Goal: Answer question/provide support: Share knowledge or assist other users

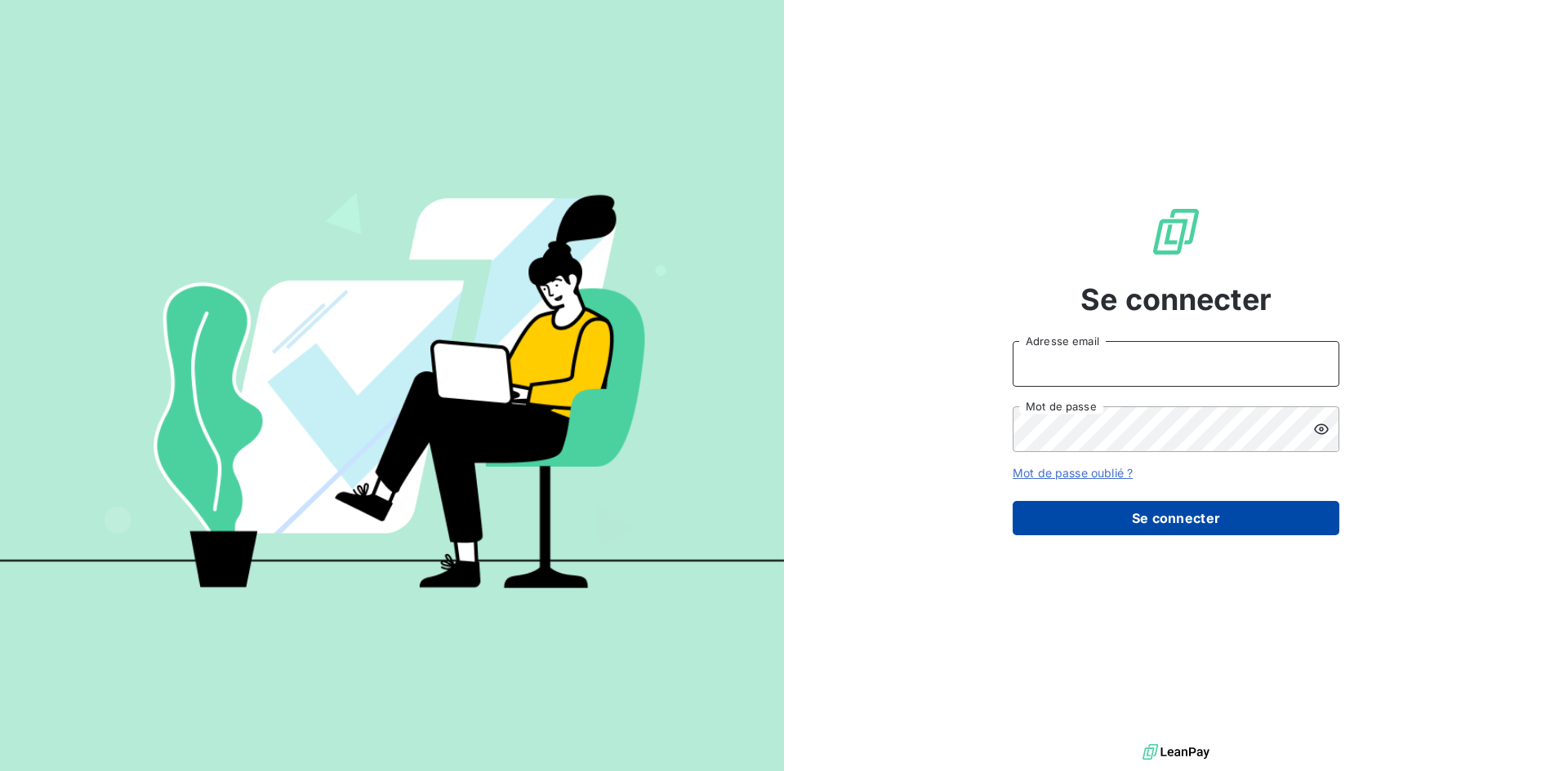
type input "anett.aquitaine@anett.fr"
click at [1168, 514] on button "Se connecter" at bounding box center [1176, 518] width 327 height 34
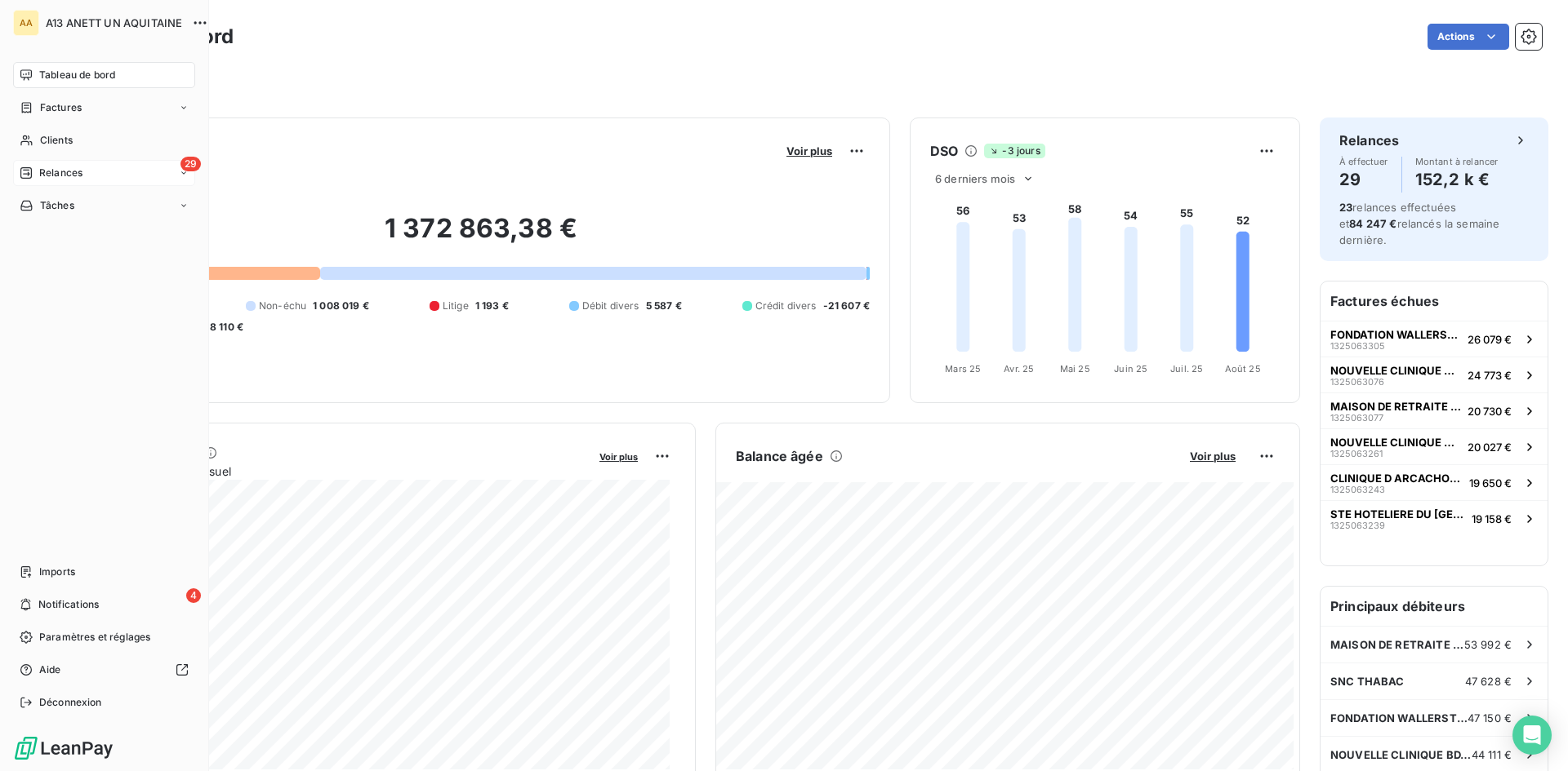
click at [48, 168] on span "Relances" at bounding box center [60, 173] width 44 height 15
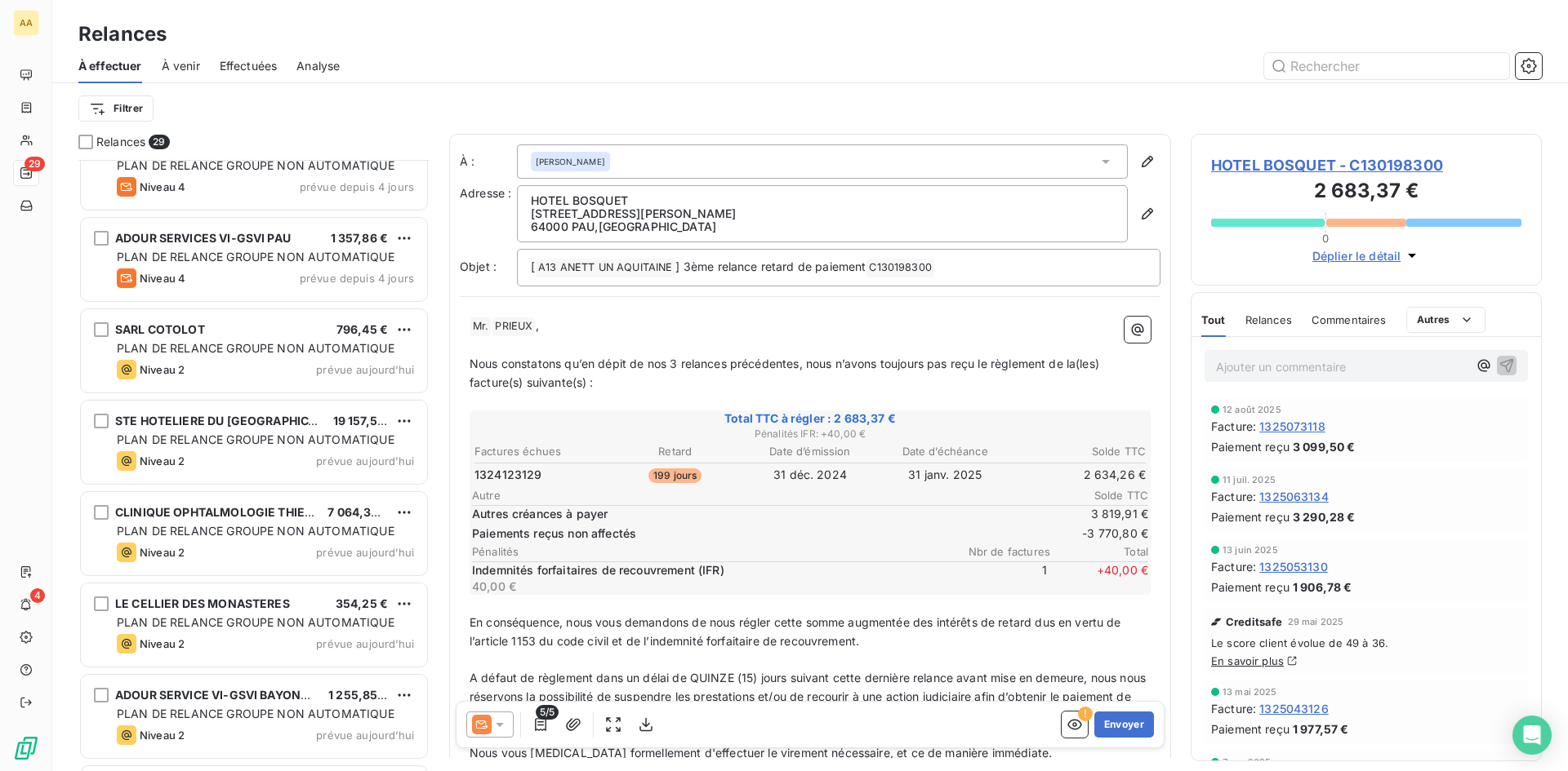
scroll to position [980, 0]
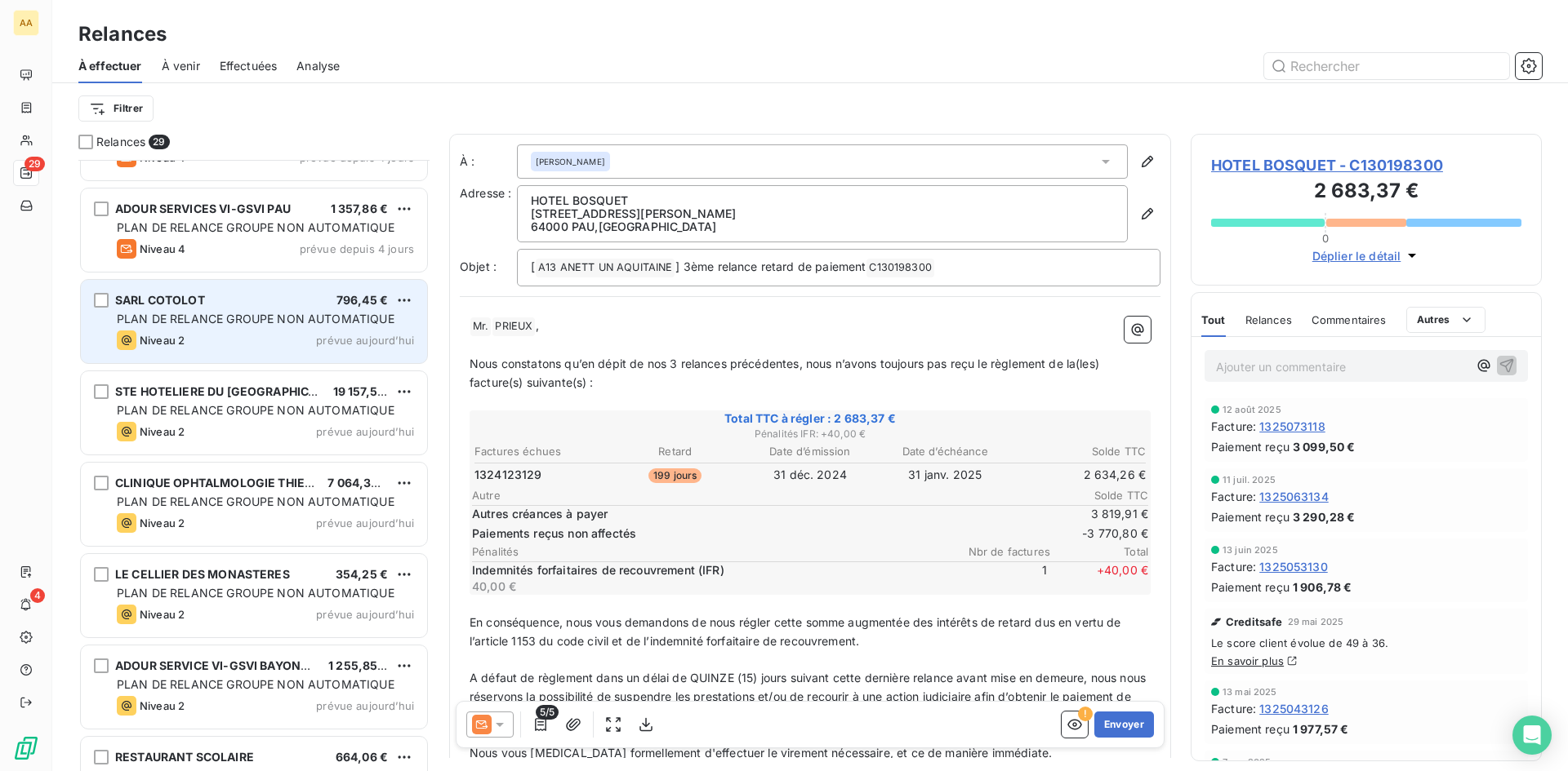
click at [245, 307] on div "SARL COTOLOT 796,45 €" at bounding box center [265, 301] width 297 height 15
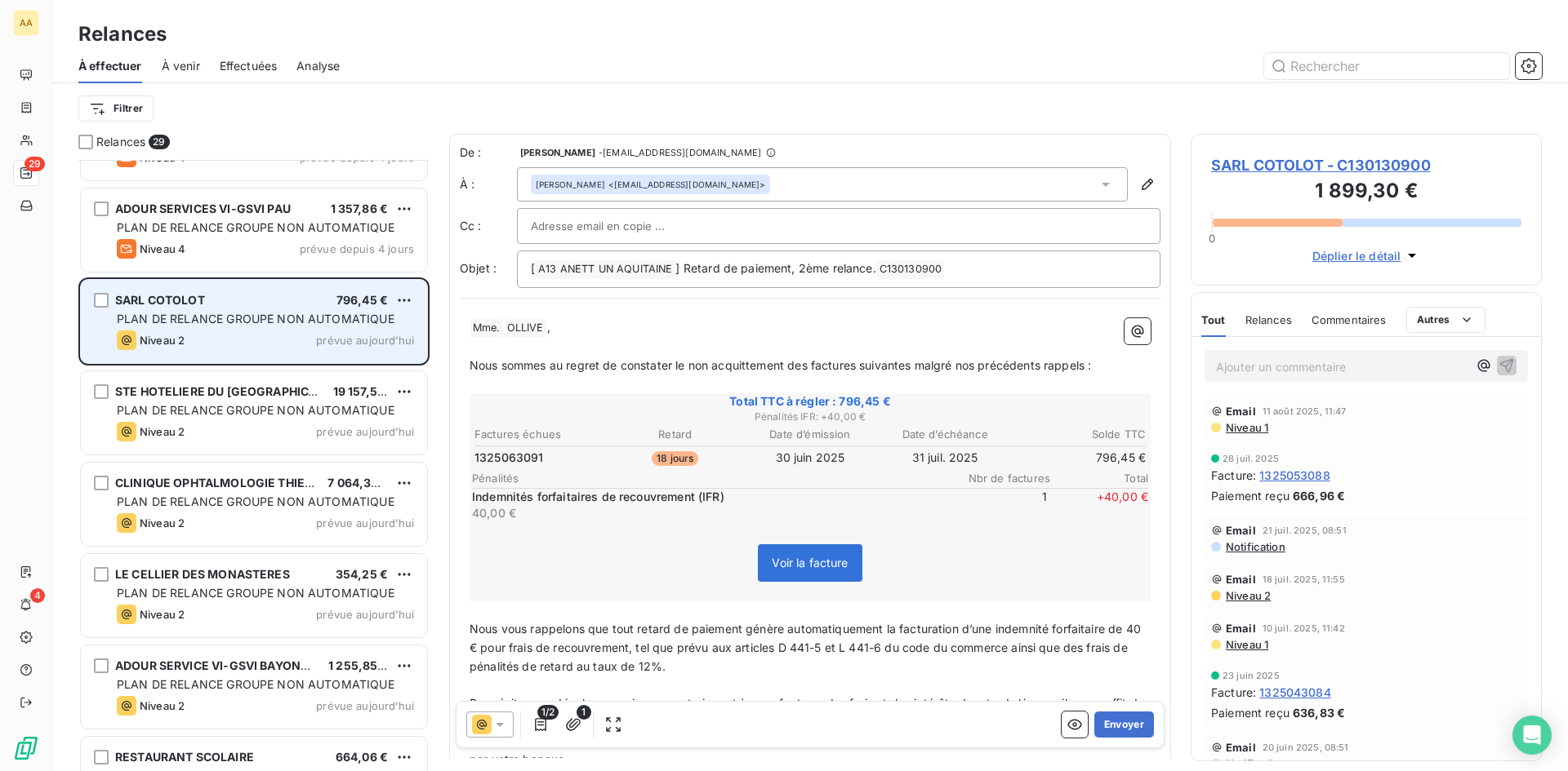
scroll to position [599, 339]
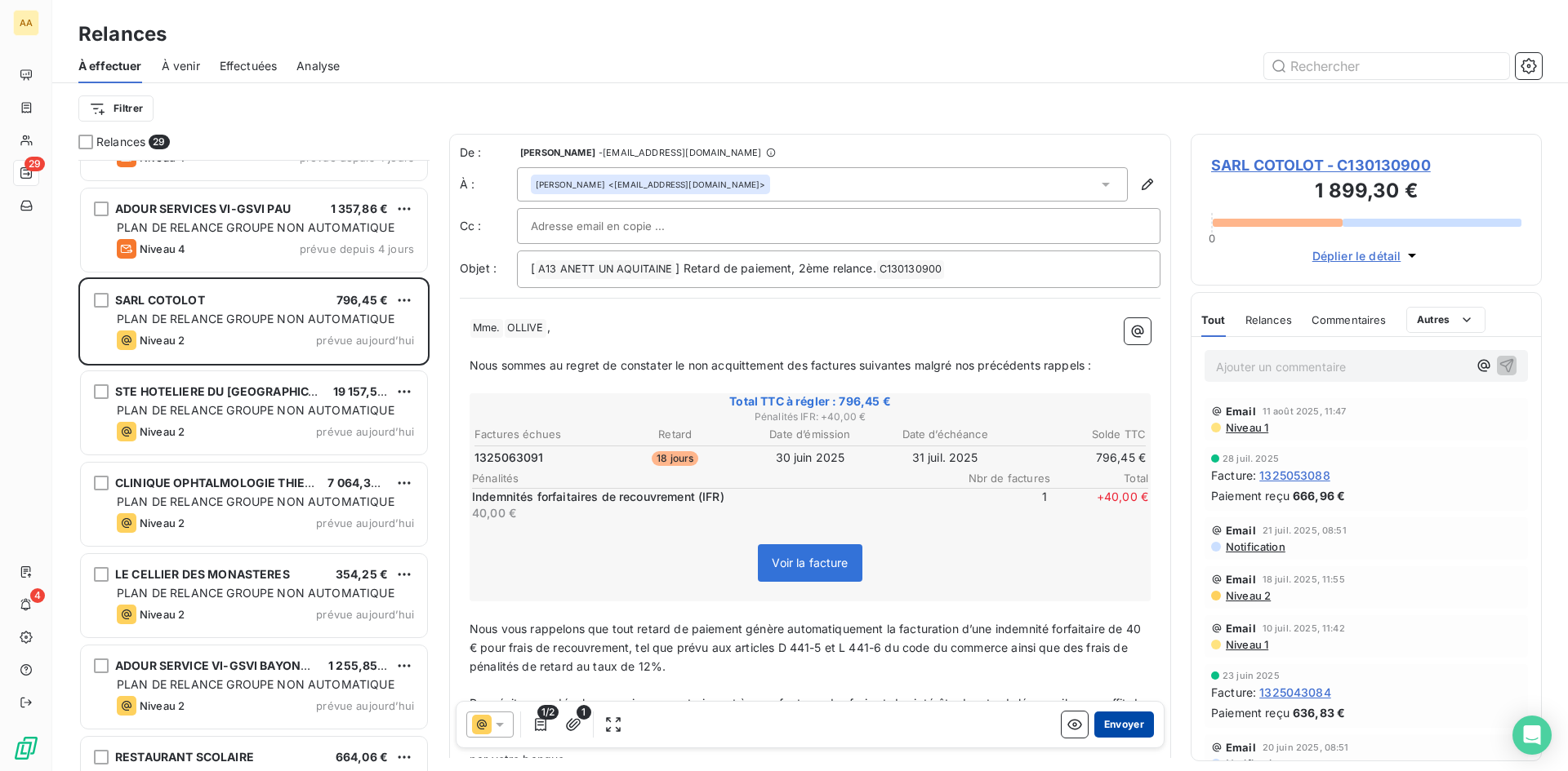
click at [1107, 720] on button "Envoyer" at bounding box center [1124, 725] width 59 height 26
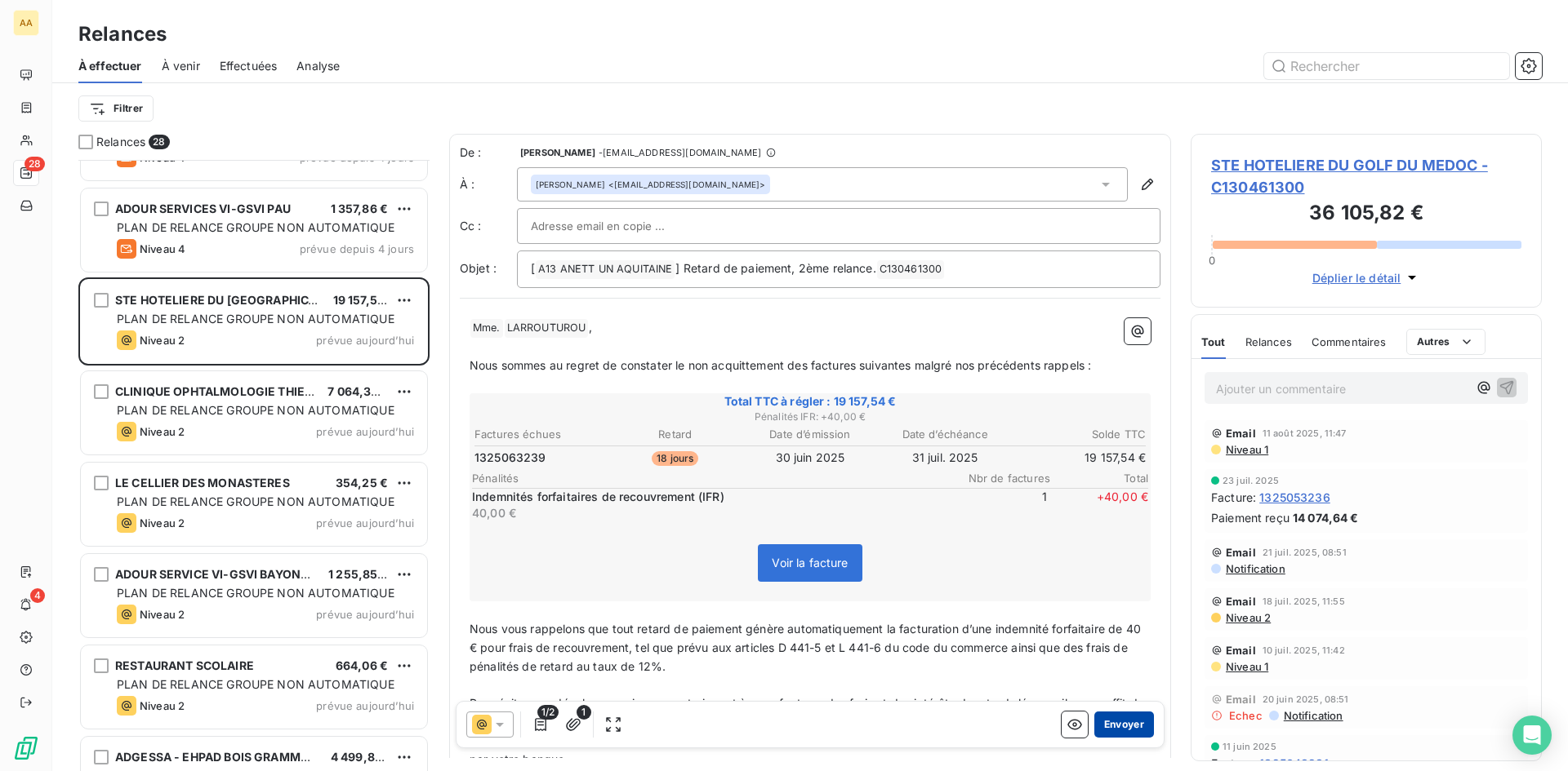
click at [1109, 722] on button "Envoyer" at bounding box center [1124, 725] width 59 height 26
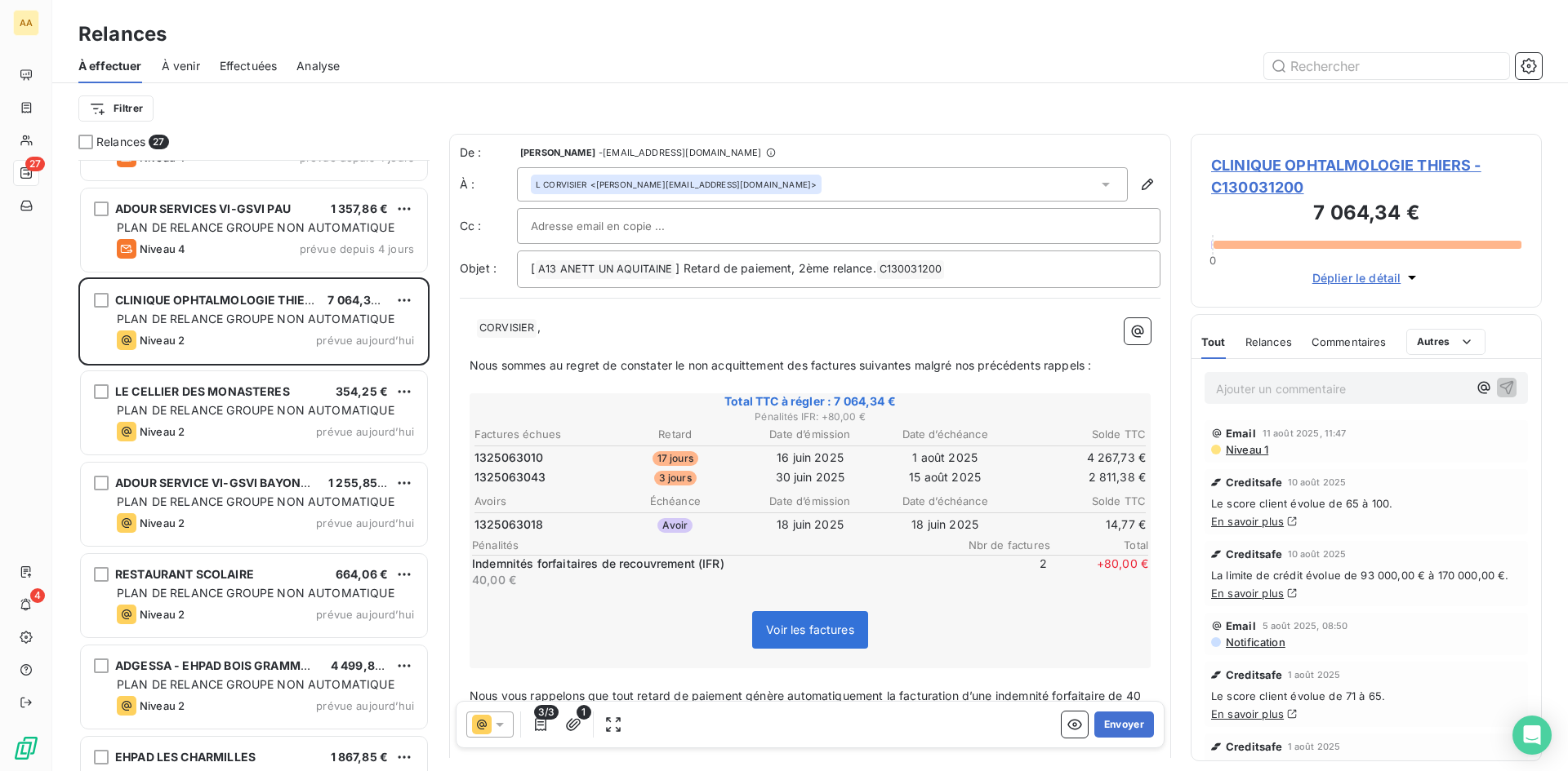
click at [474, 331] on p "﻿ ﻿ ﻿ CORVISIER ﻿ ," at bounding box center [810, 328] width 682 height 19
click at [1108, 722] on button "Envoyer" at bounding box center [1124, 725] width 59 height 26
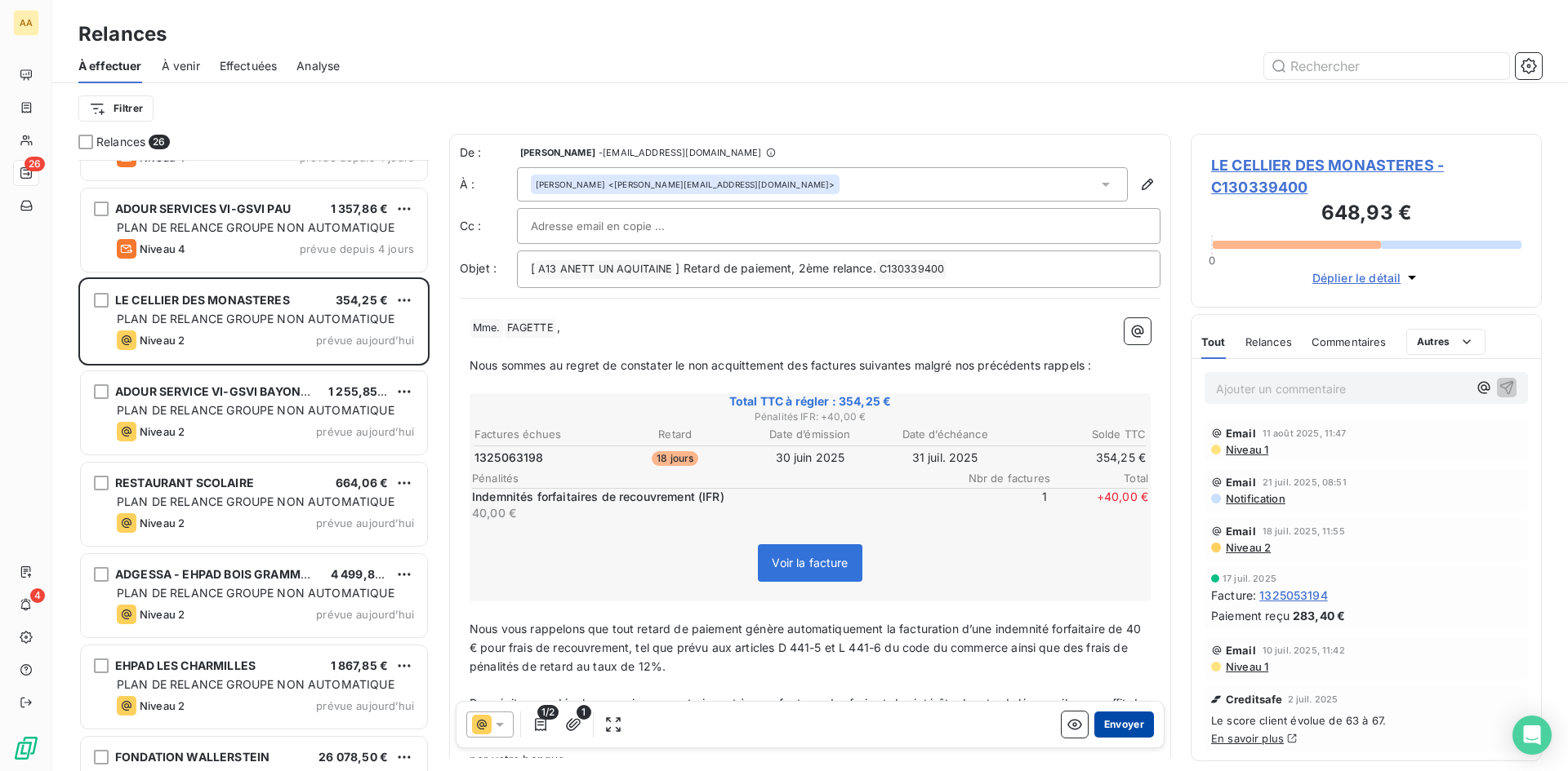
click at [1108, 725] on button "Envoyer" at bounding box center [1124, 725] width 59 height 26
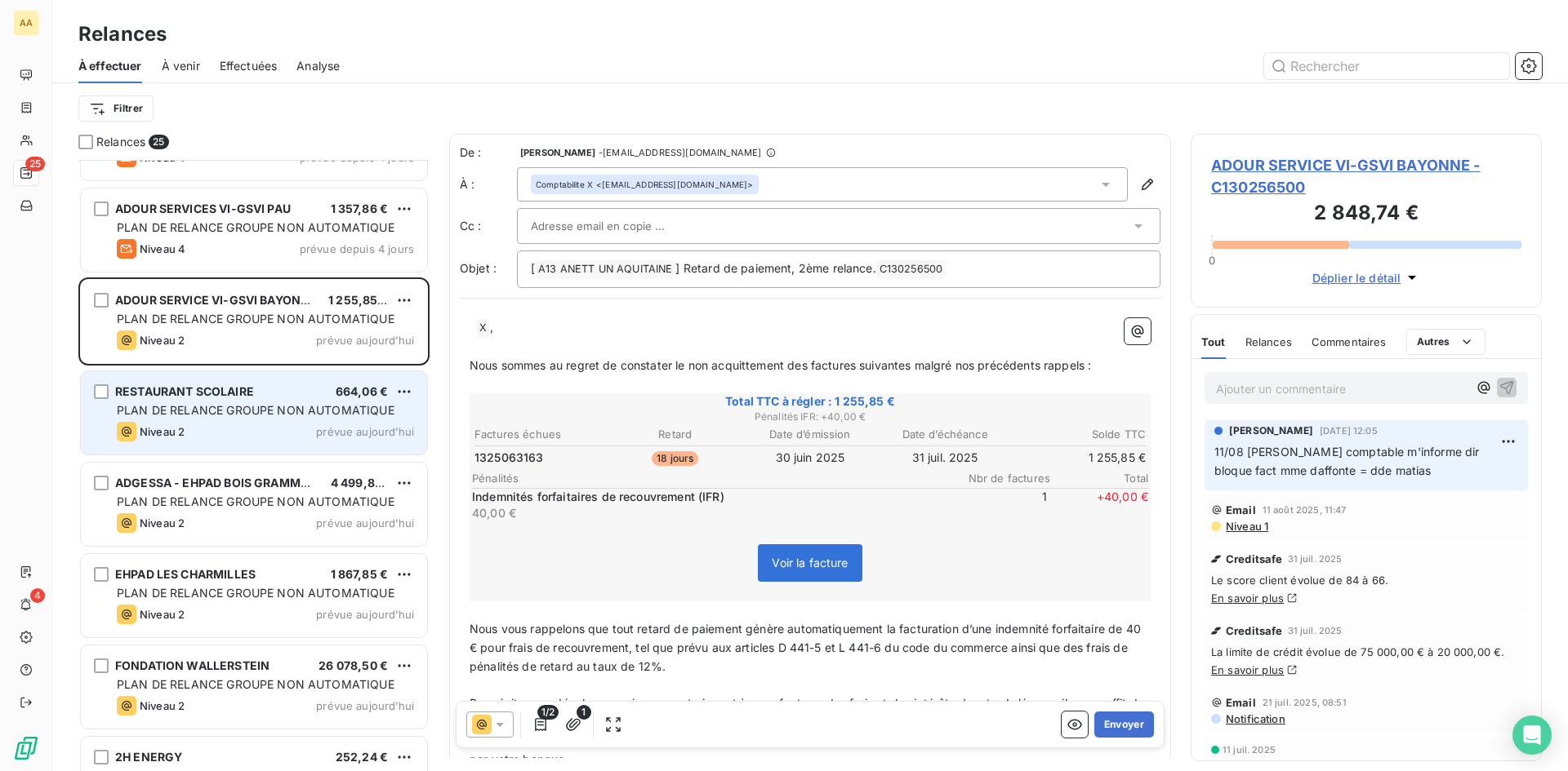
click at [290, 418] on div "RESTAURANT SCOLAIRE 664,06 € PLAN DE RELANCE GROUPE NON AUTOMATIQUE Niveau 2 pr…" at bounding box center [254, 413] width 346 height 83
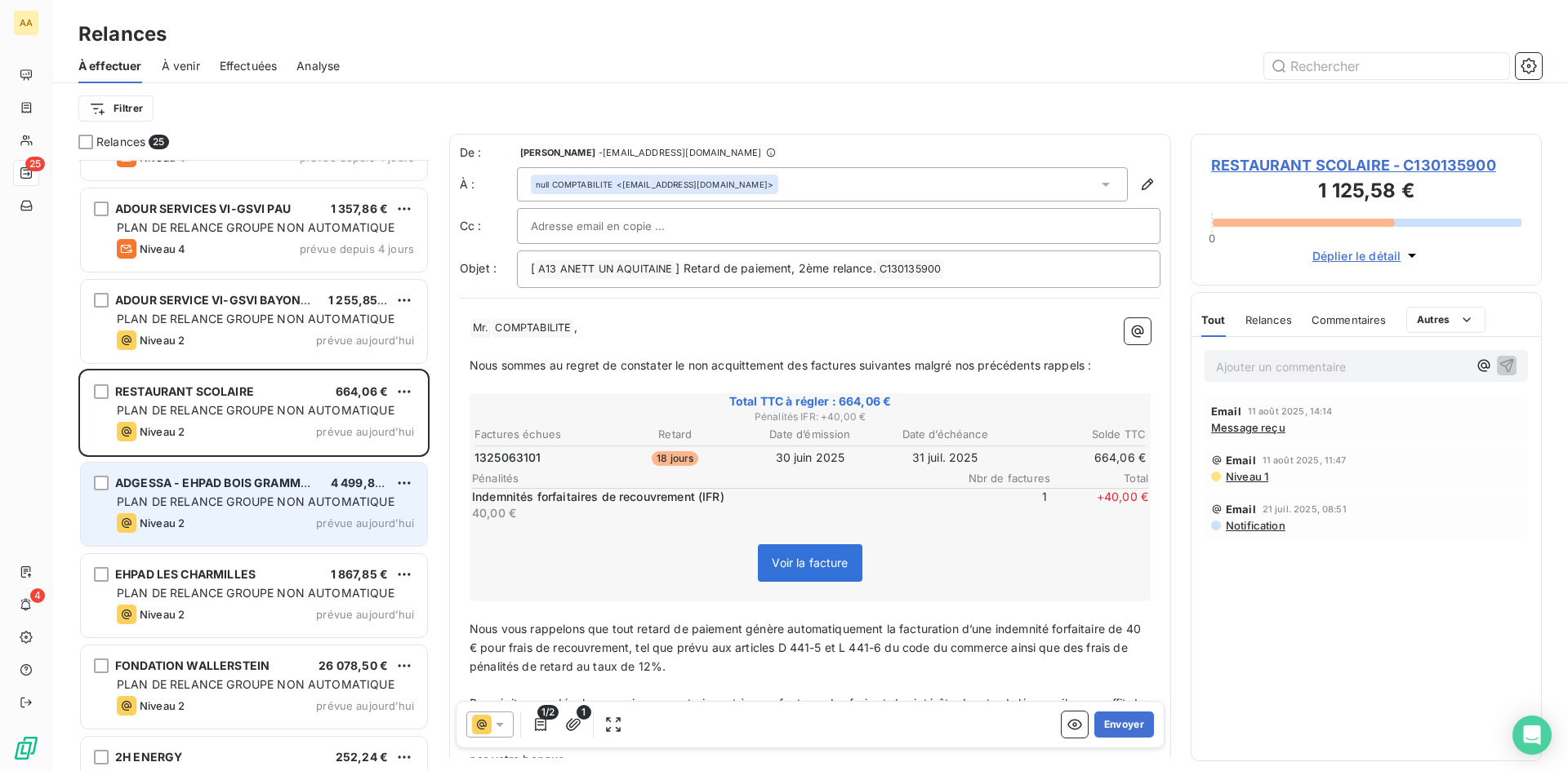
click at [222, 496] on span "PLAN DE RELANCE GROUPE NON AUTOMATIQUE" at bounding box center [256, 501] width 278 height 14
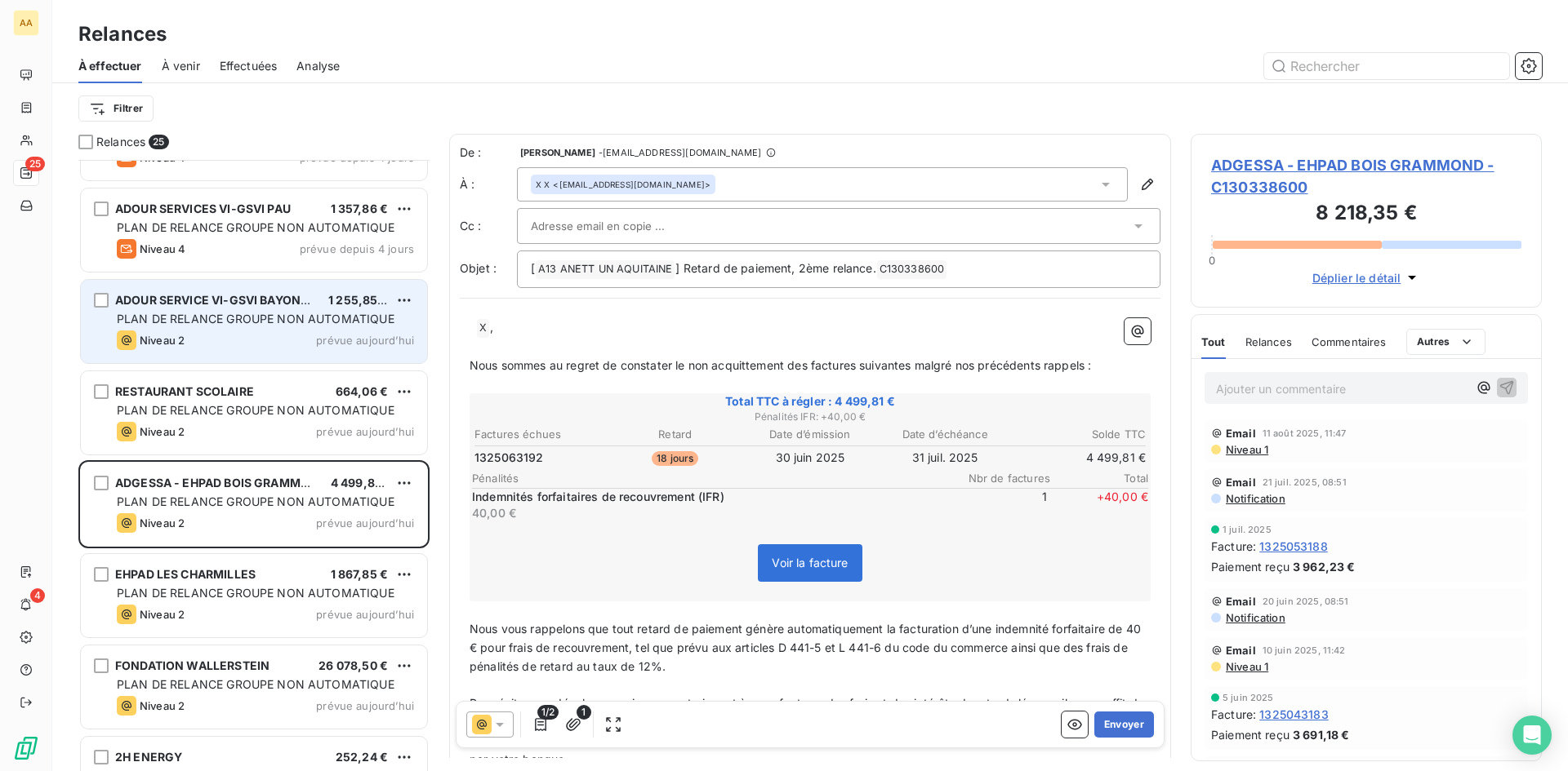
drag, startPoint x: 394, startPoint y: 340, endPoint x: 411, endPoint y: 336, distance: 17.5
click at [411, 336] on div "Relances 25 [GEOGRAPHIC_DATA] 5 186,03 € PLAN DE RELANCE GROUPE NON AUTOMATIQUE…" at bounding box center [809, 453] width 1516 height 638
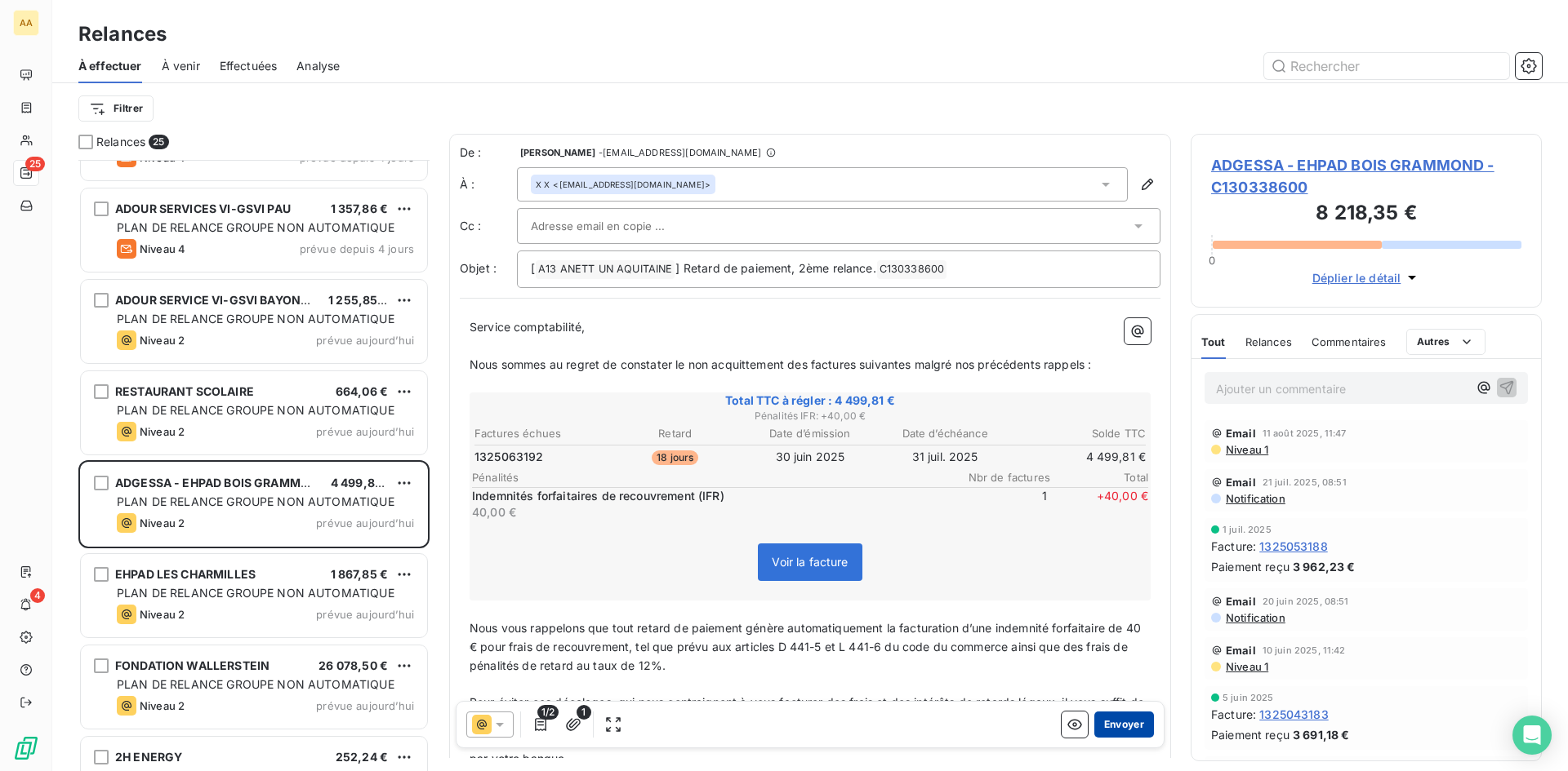
click at [1133, 728] on button "Envoyer" at bounding box center [1124, 725] width 59 height 26
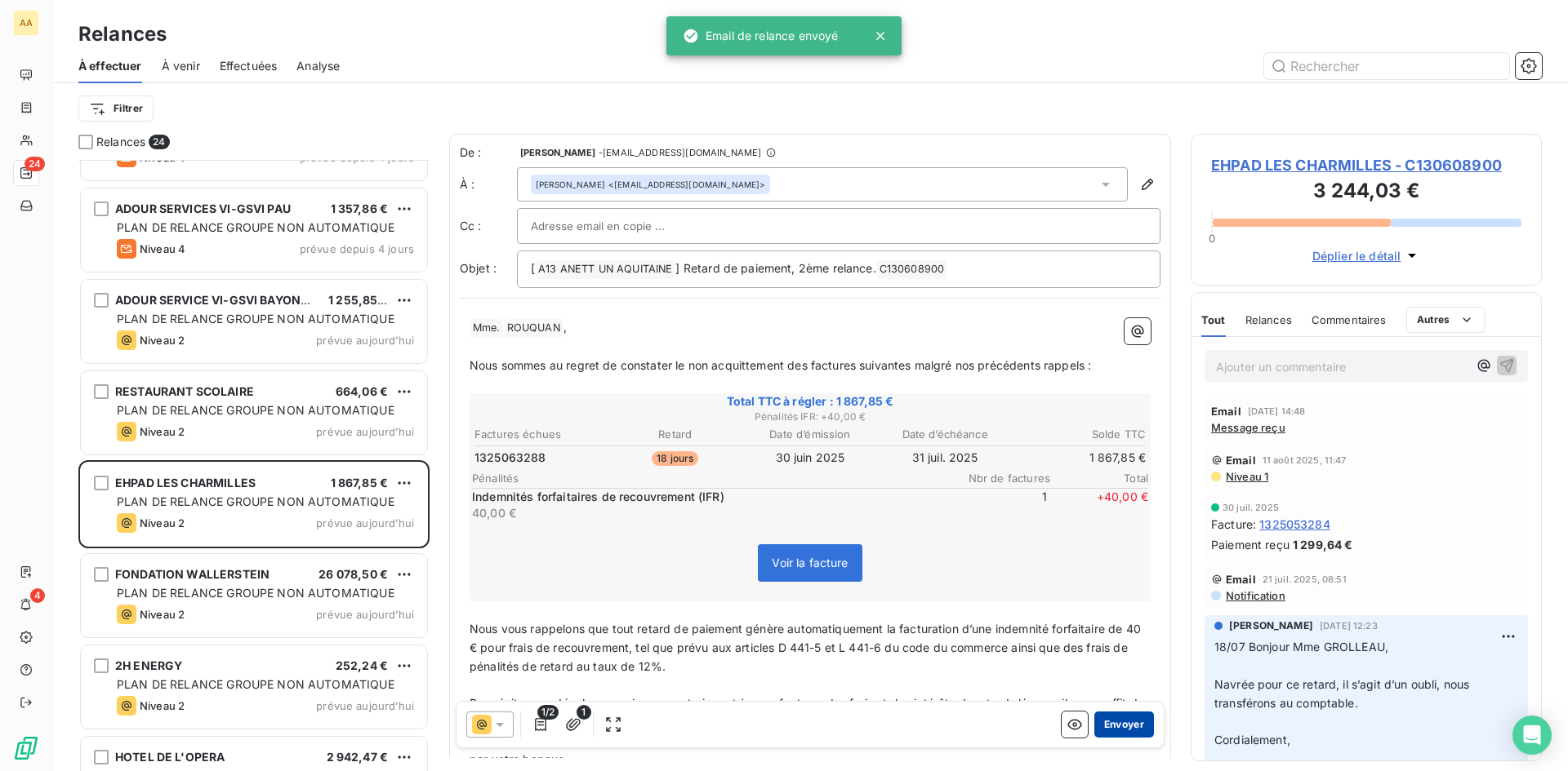
click at [1132, 728] on button "Envoyer" at bounding box center [1124, 725] width 59 height 26
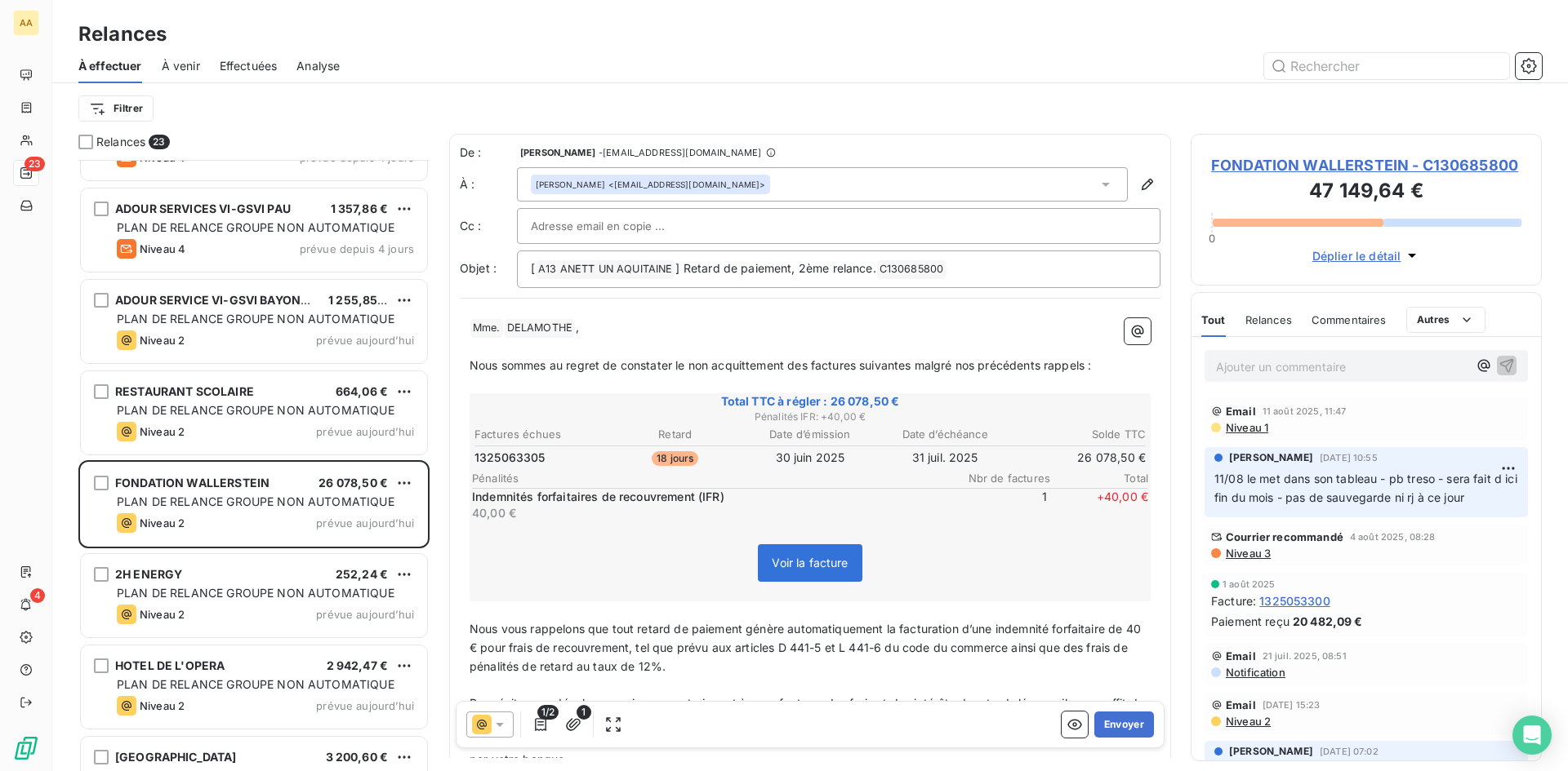
click at [1132, 728] on button "Envoyer" at bounding box center [1124, 725] width 59 height 26
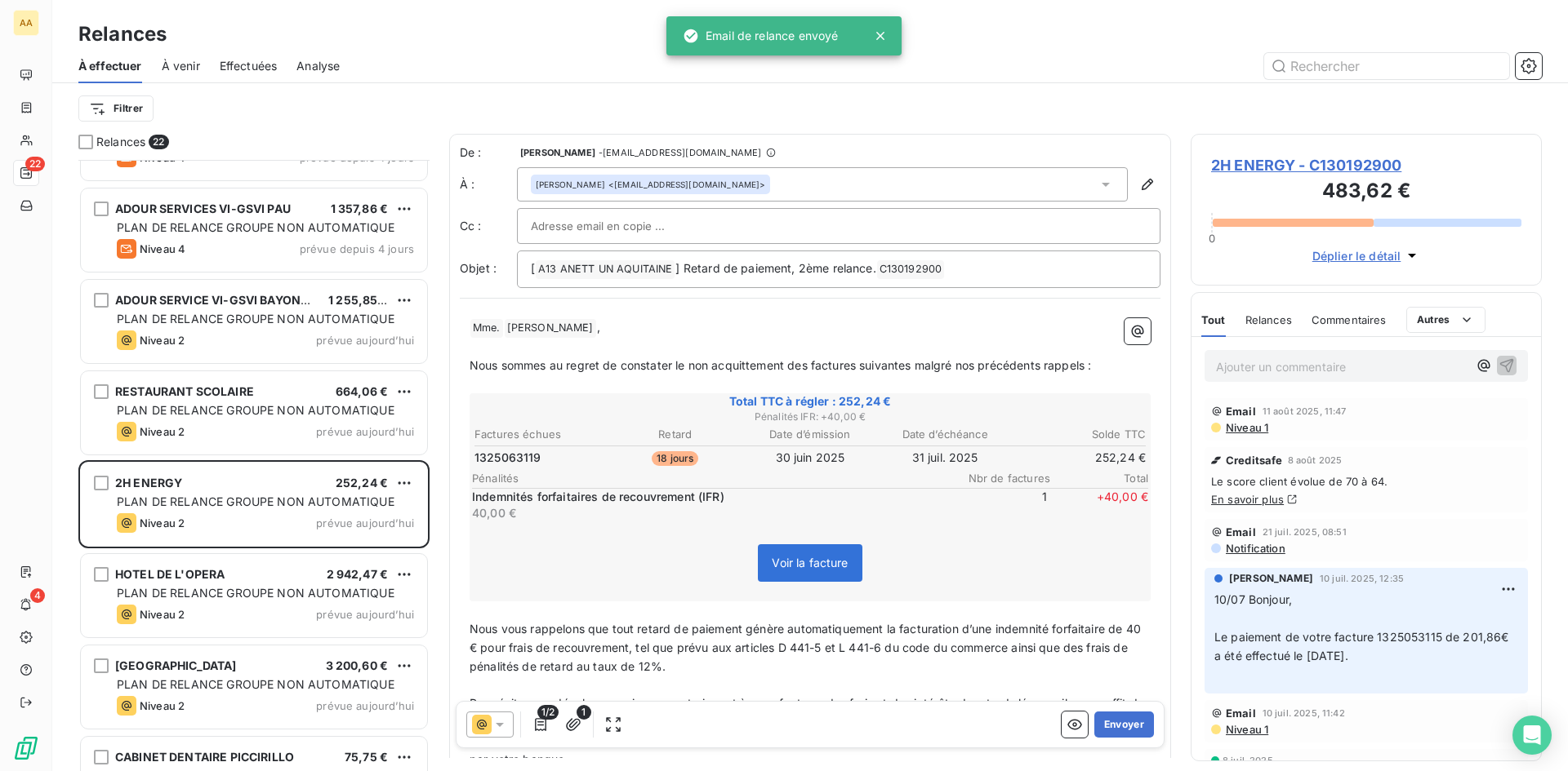
click at [1132, 728] on button "Envoyer" at bounding box center [1124, 725] width 59 height 26
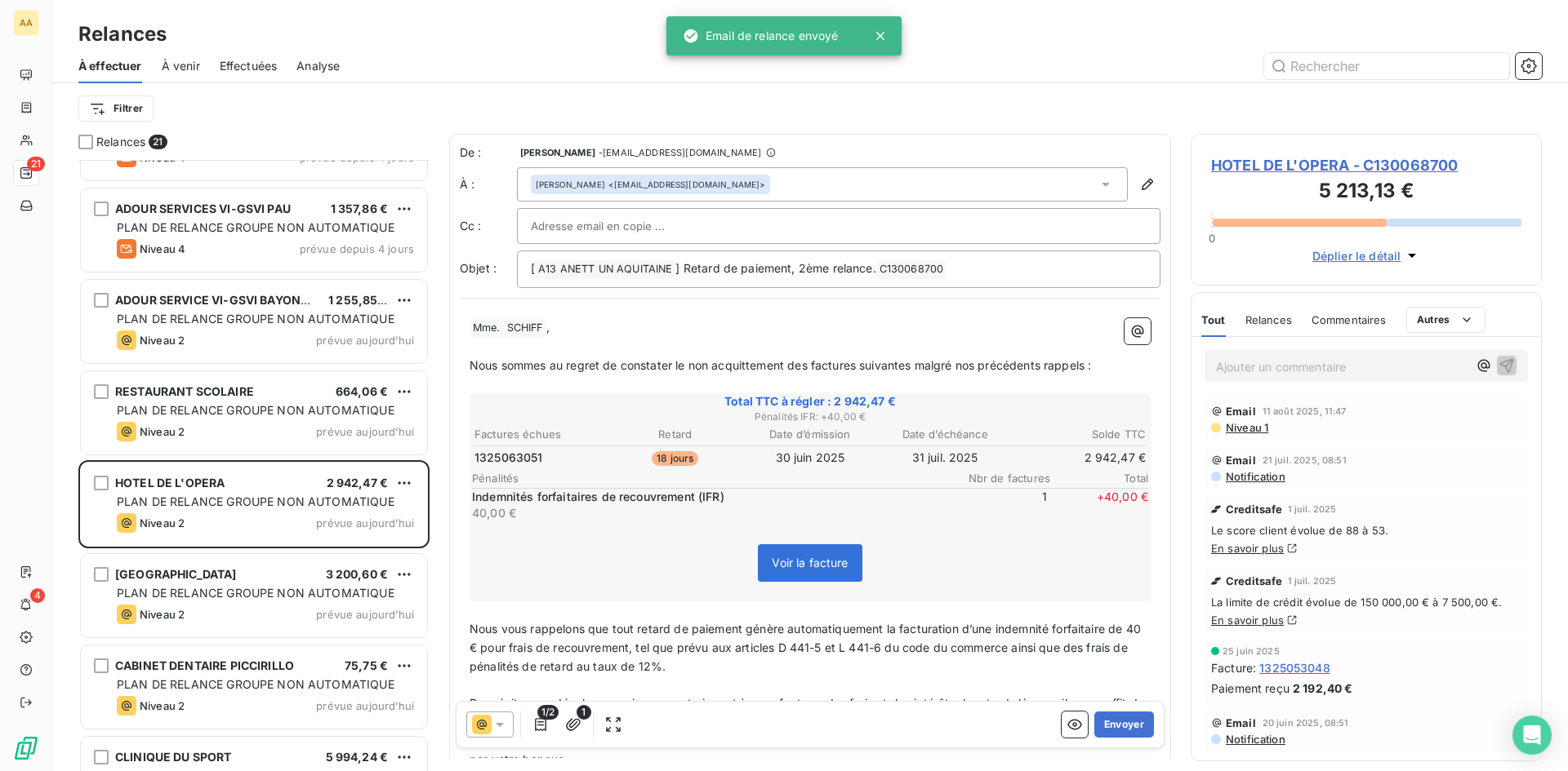
click at [1132, 728] on button "Envoyer" at bounding box center [1124, 725] width 59 height 26
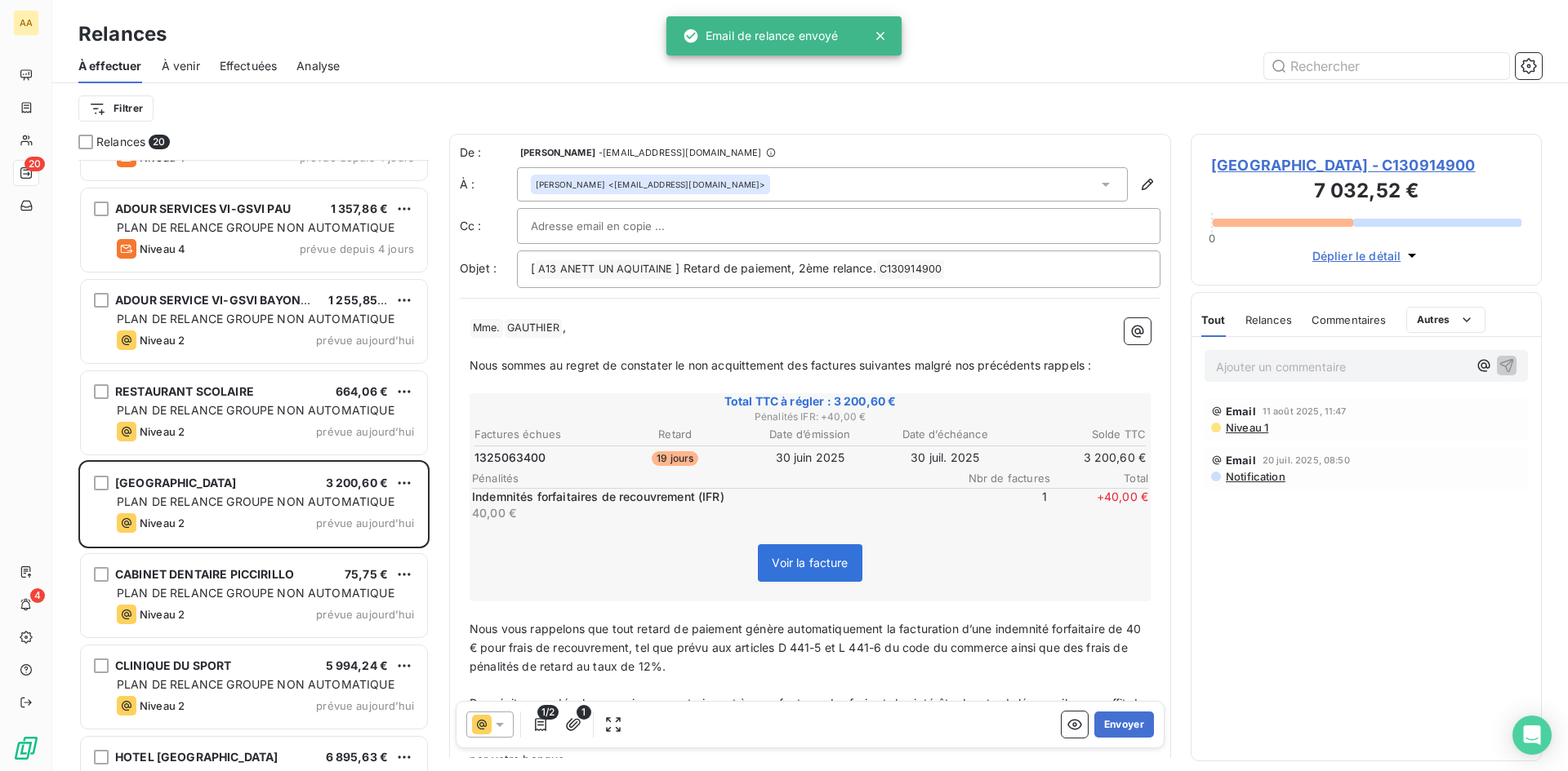
click at [1132, 728] on button "Envoyer" at bounding box center [1124, 725] width 59 height 26
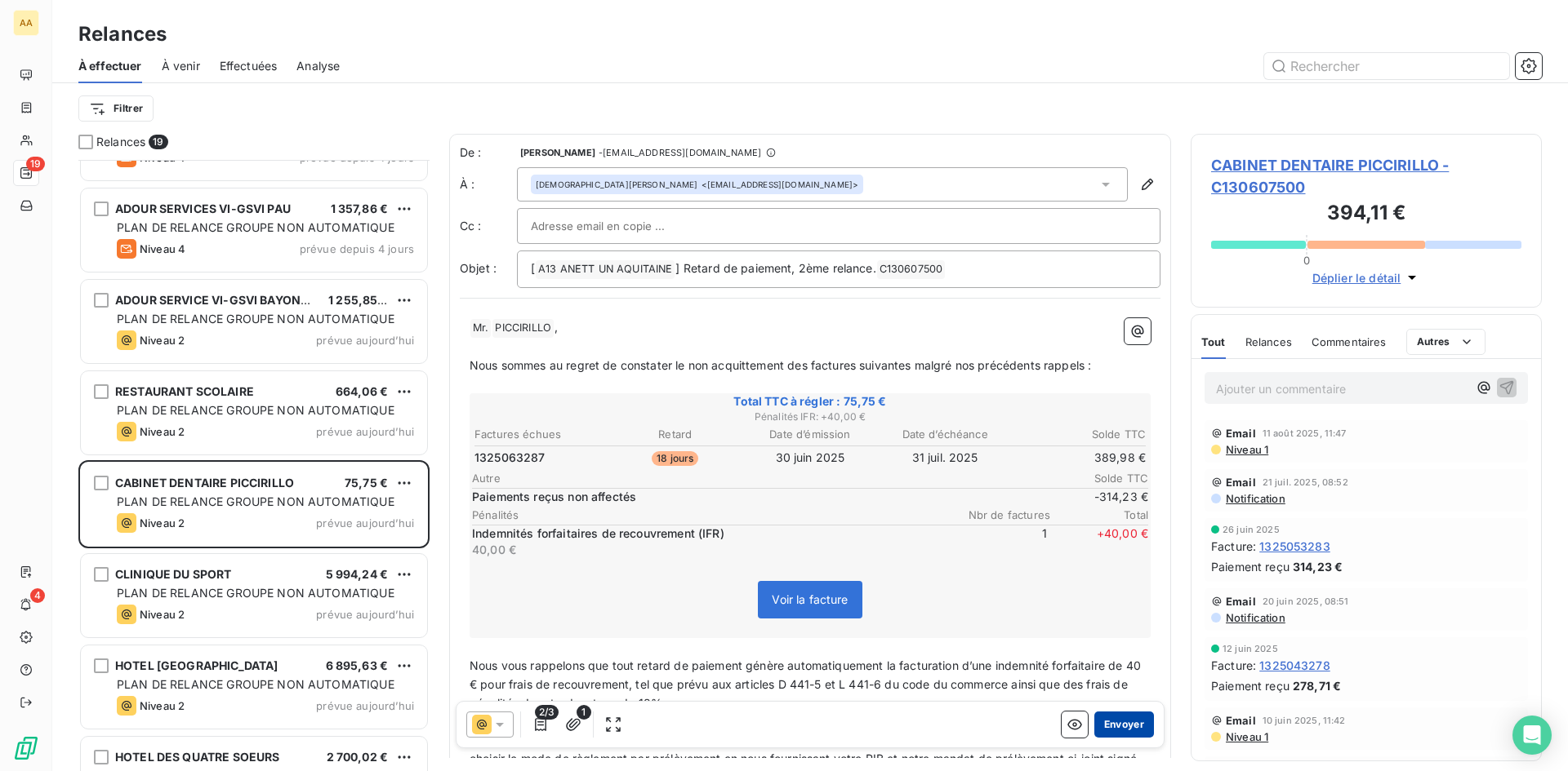
click at [1132, 728] on button "Envoyer" at bounding box center [1124, 725] width 59 height 26
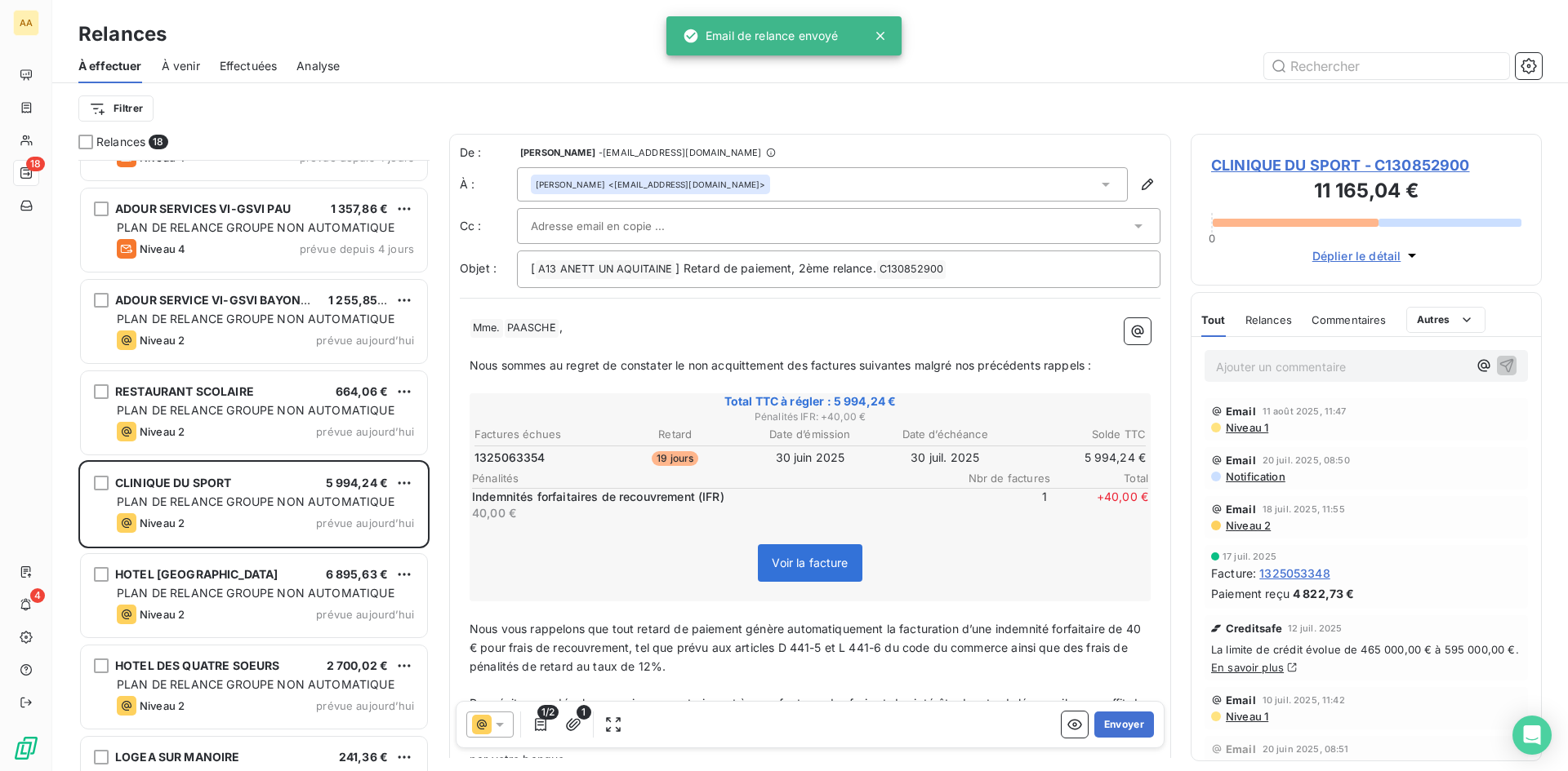
click at [1132, 728] on button "Envoyer" at bounding box center [1124, 725] width 59 height 26
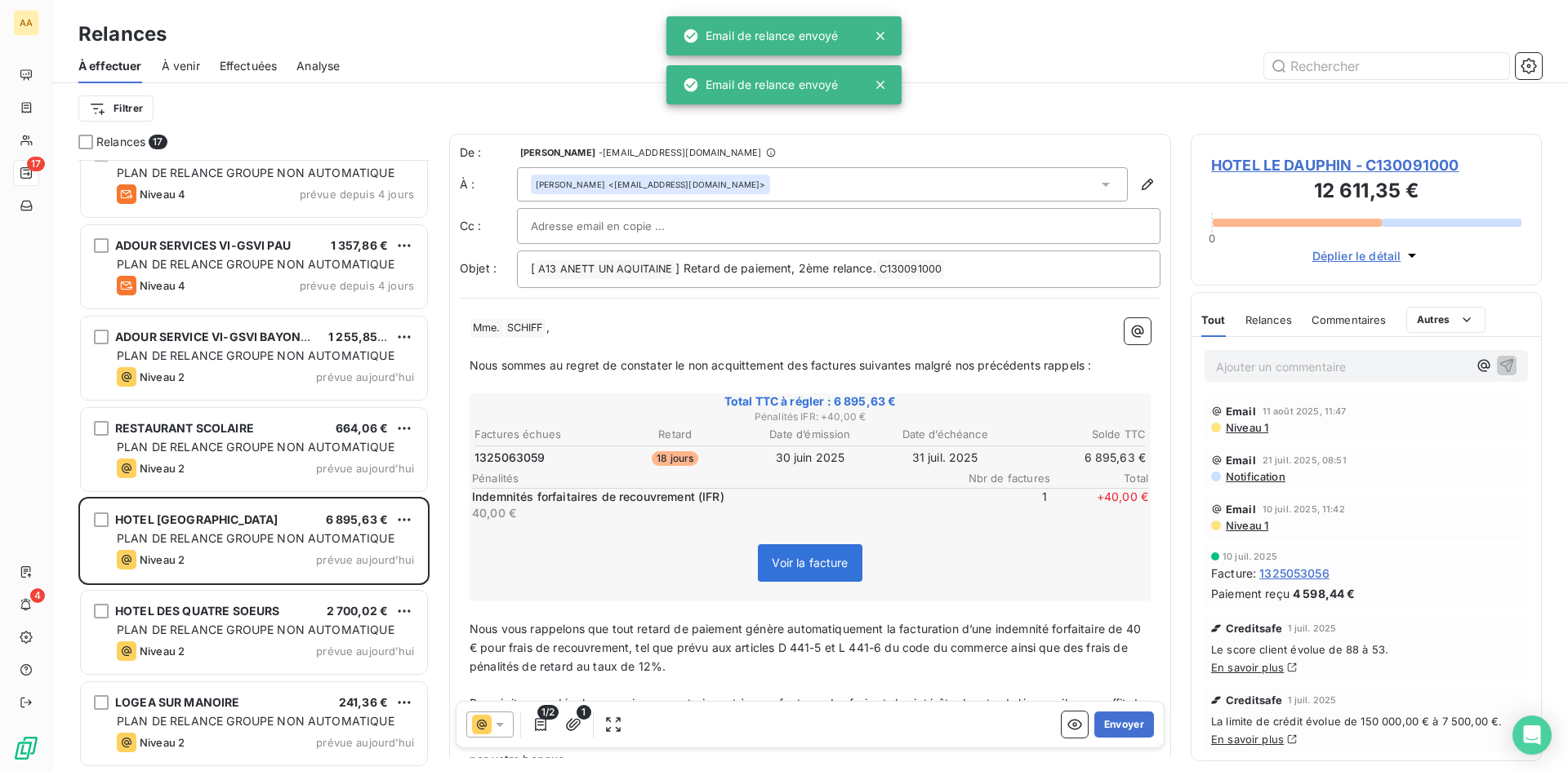
scroll to position [943, 0]
click at [1132, 728] on button "Envoyer" at bounding box center [1124, 725] width 59 height 26
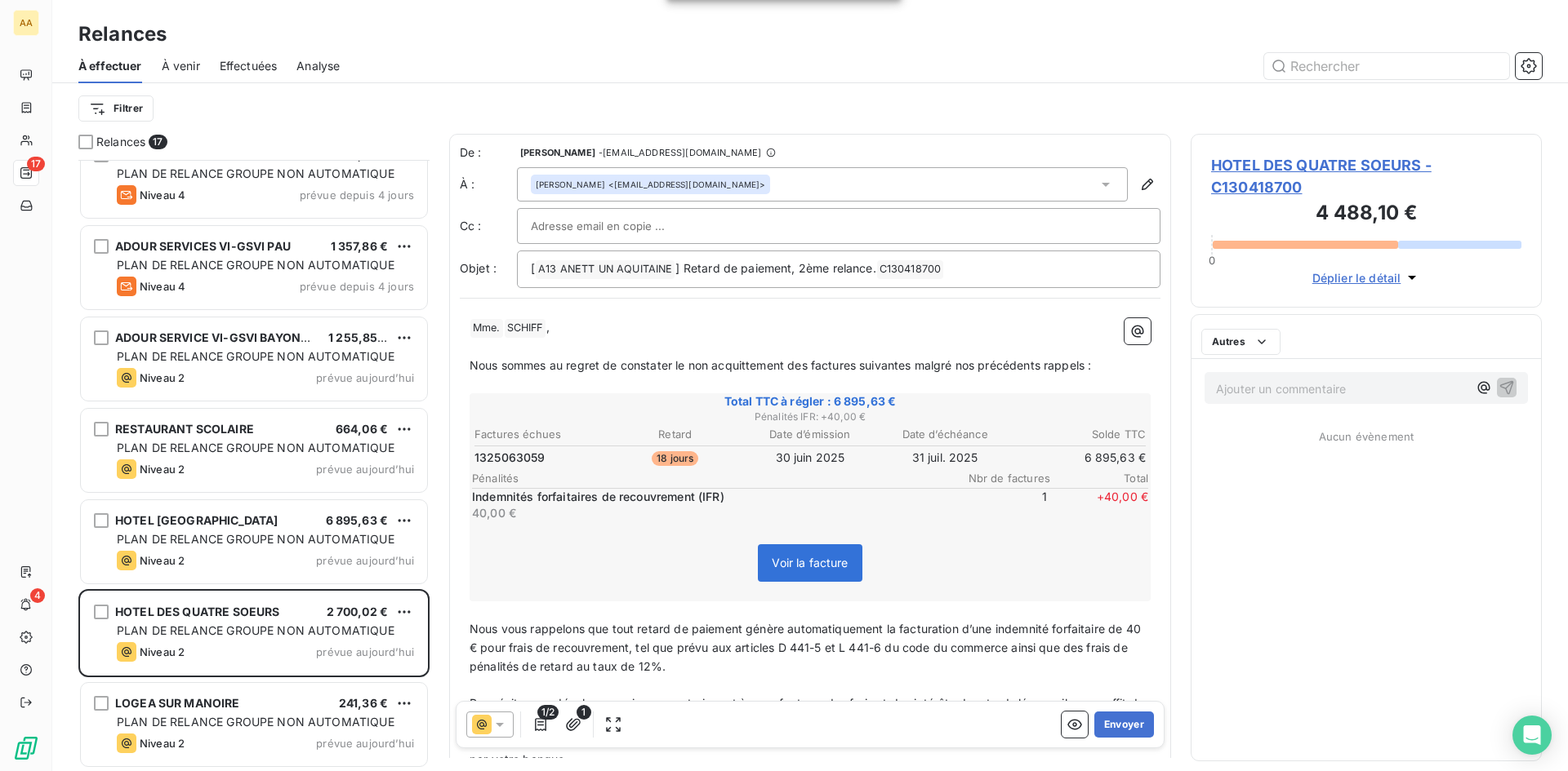
scroll to position [852, 0]
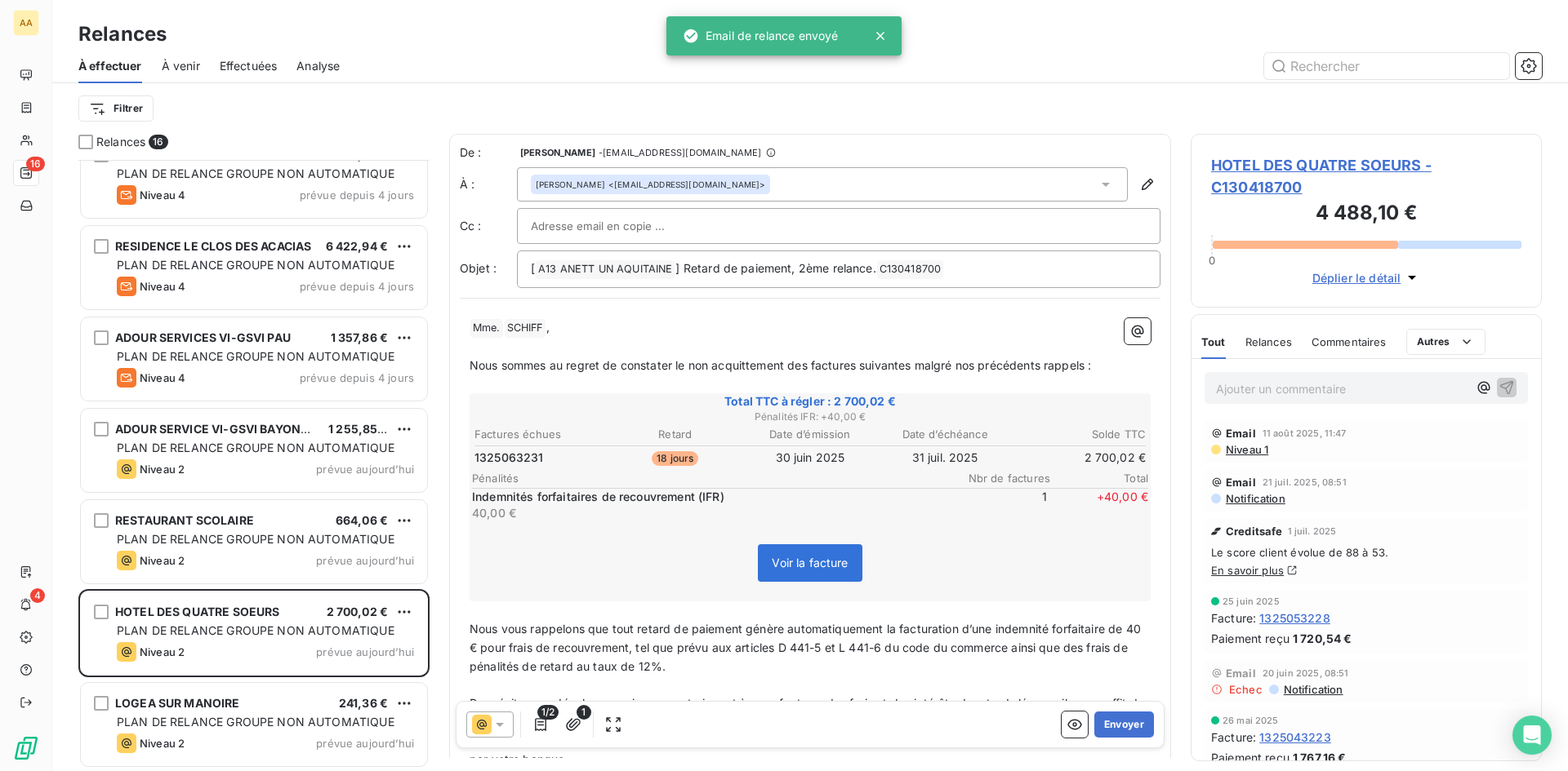
click at [1132, 728] on button "Envoyer" at bounding box center [1124, 725] width 59 height 26
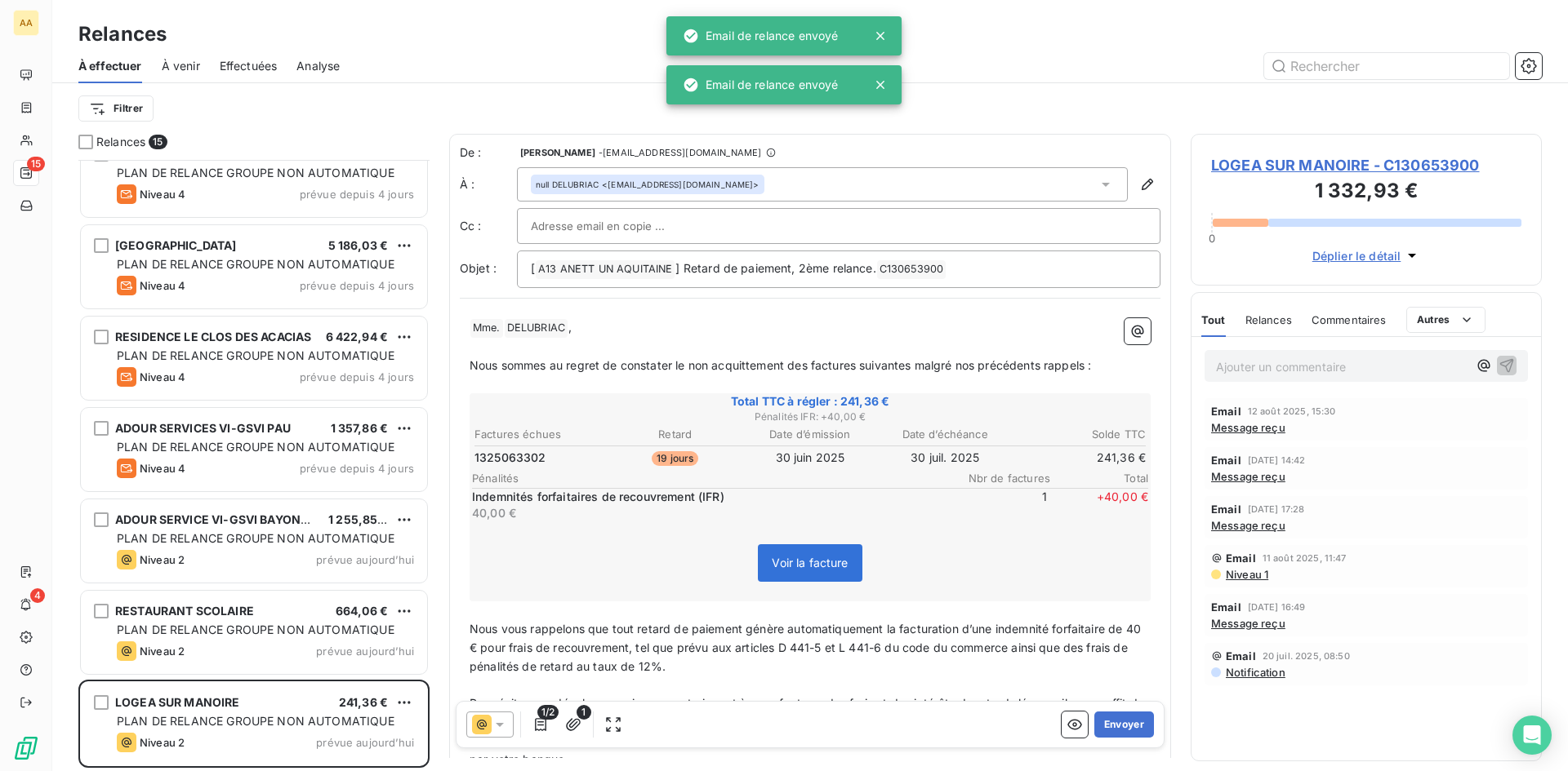
scroll to position [760, 0]
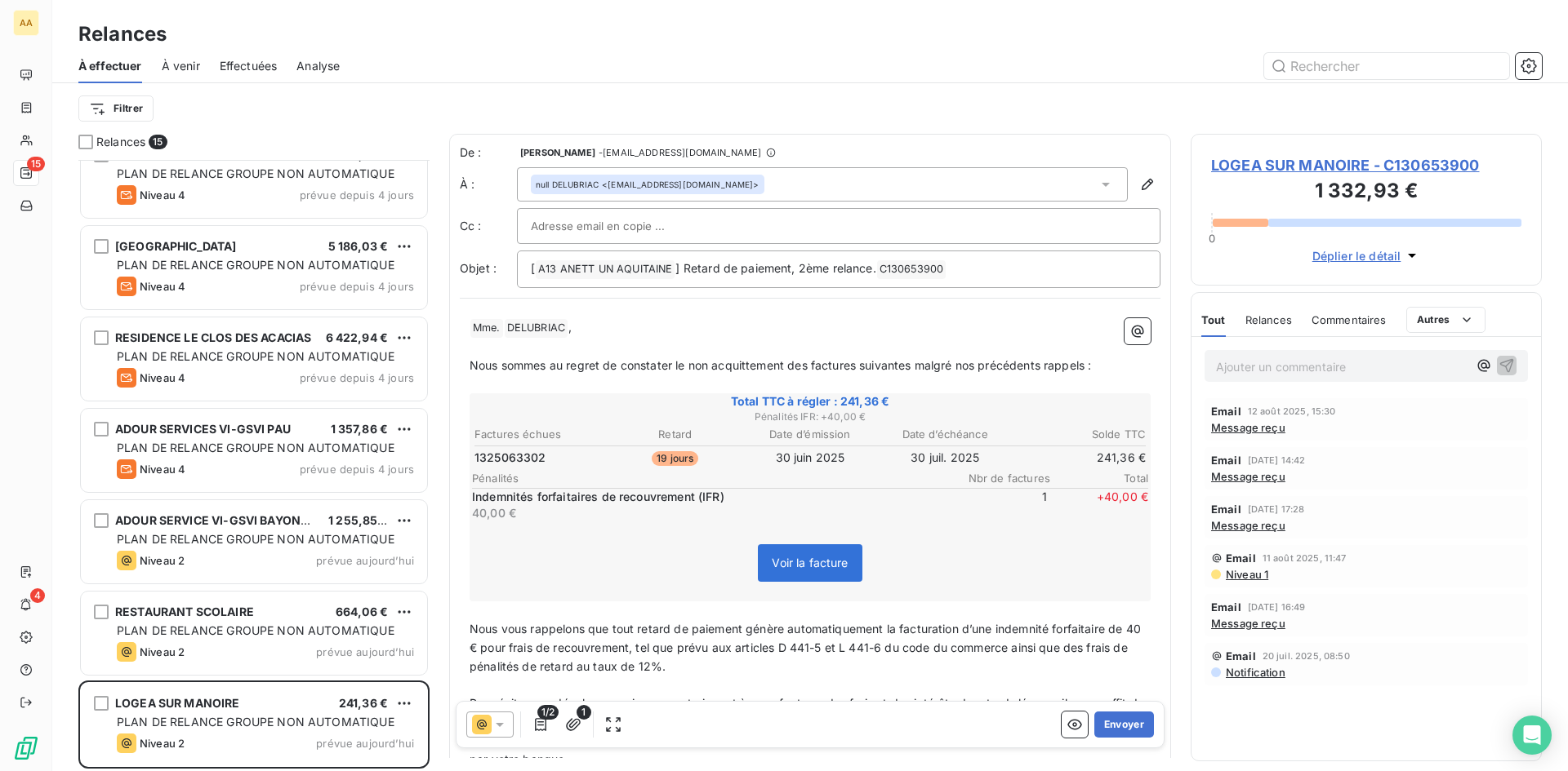
click at [1262, 431] on span "Message reçu" at bounding box center [1248, 428] width 74 height 13
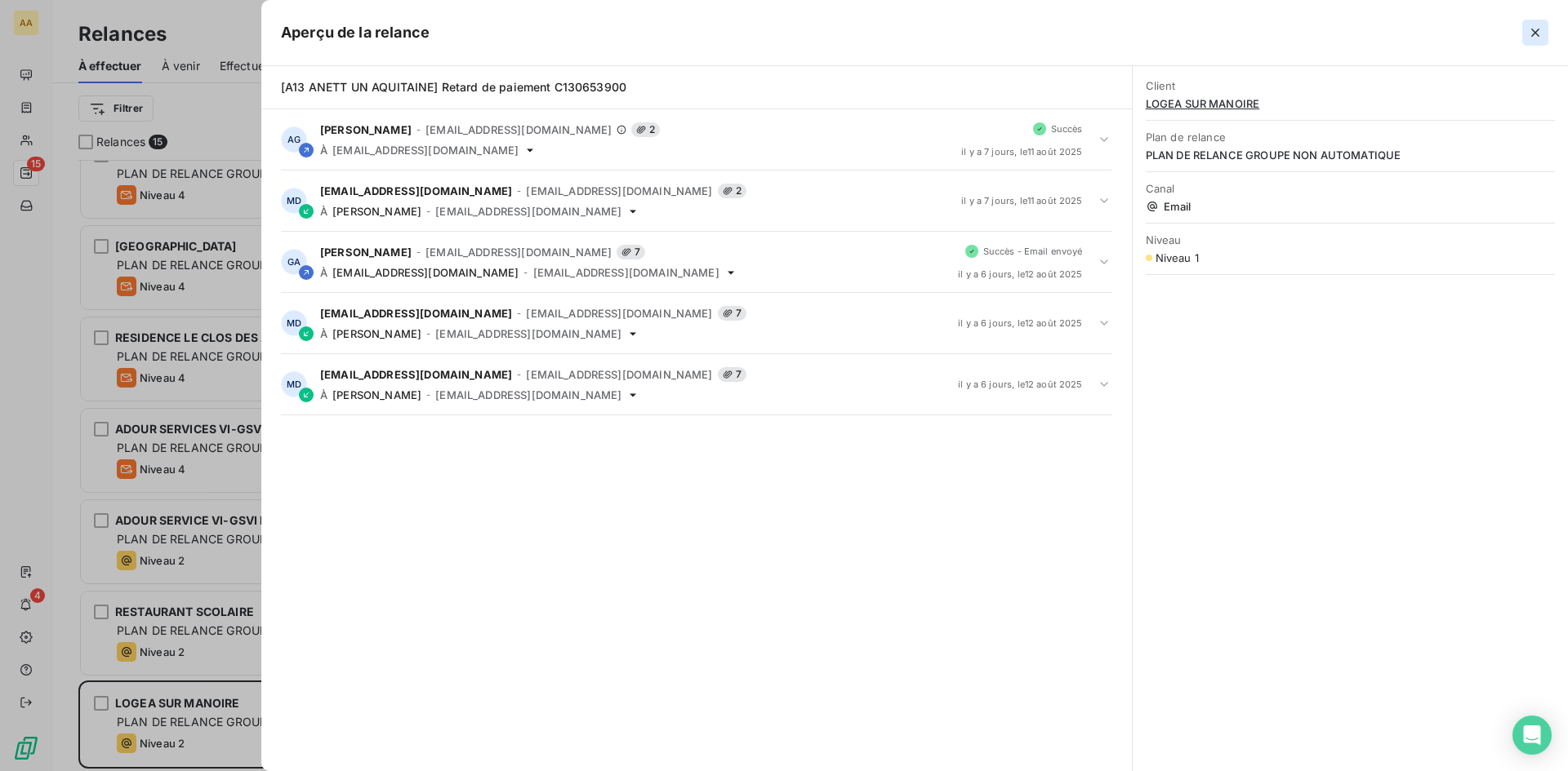
click at [1533, 33] on icon "button" at bounding box center [1536, 32] width 17 height 17
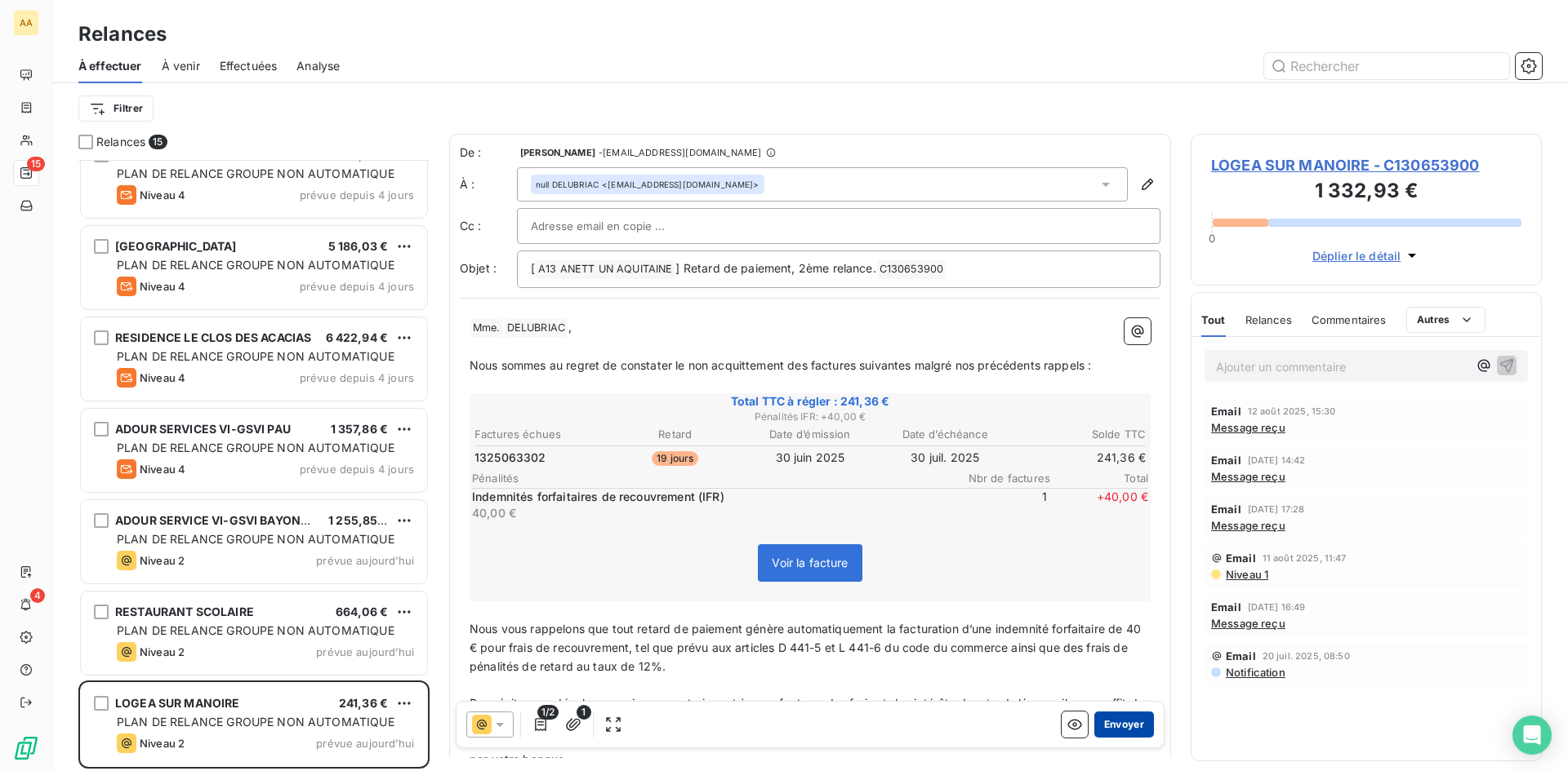
click at [1129, 727] on button "Envoyer" at bounding box center [1124, 725] width 59 height 26
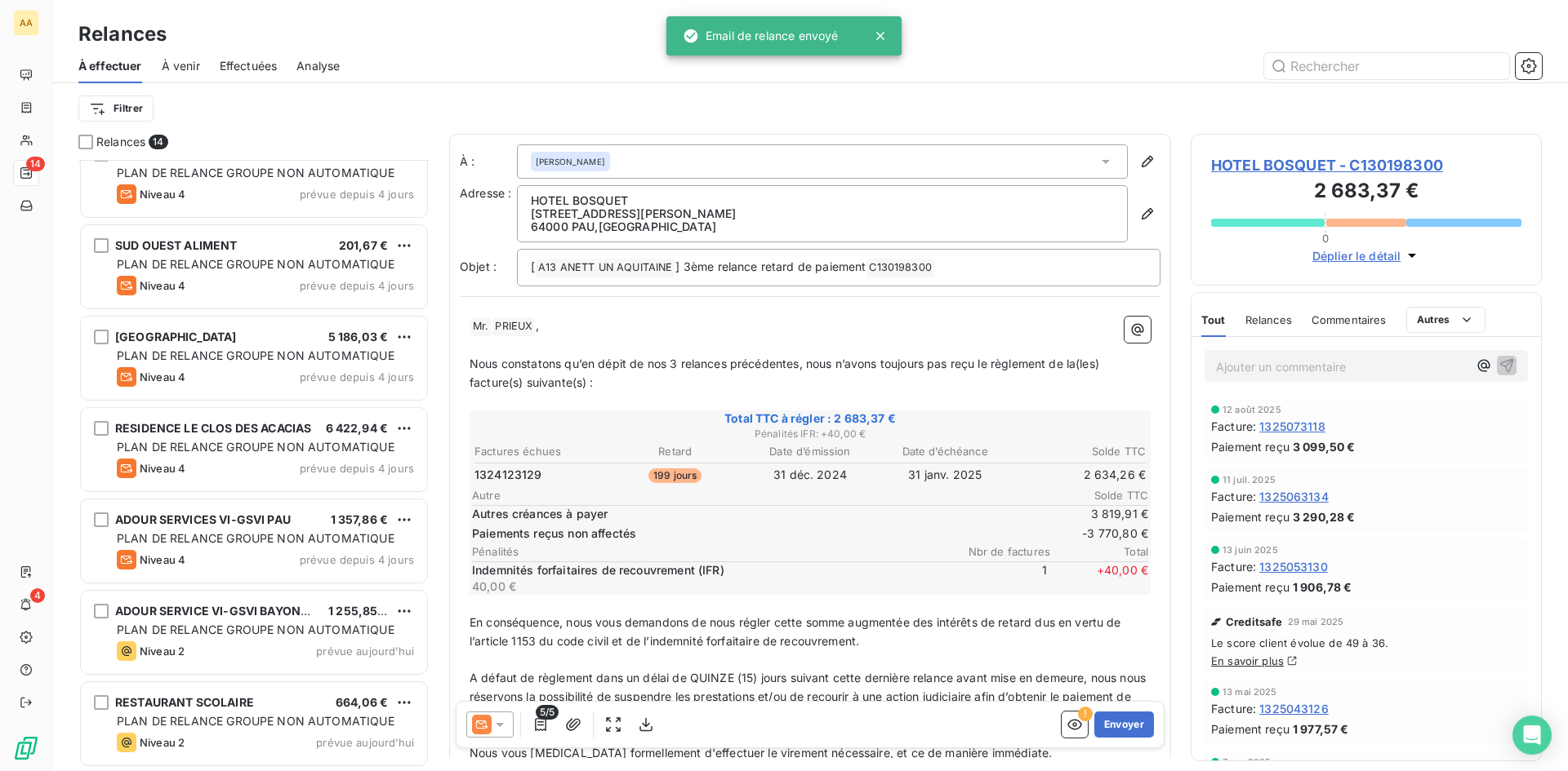
scroll to position [668, 0]
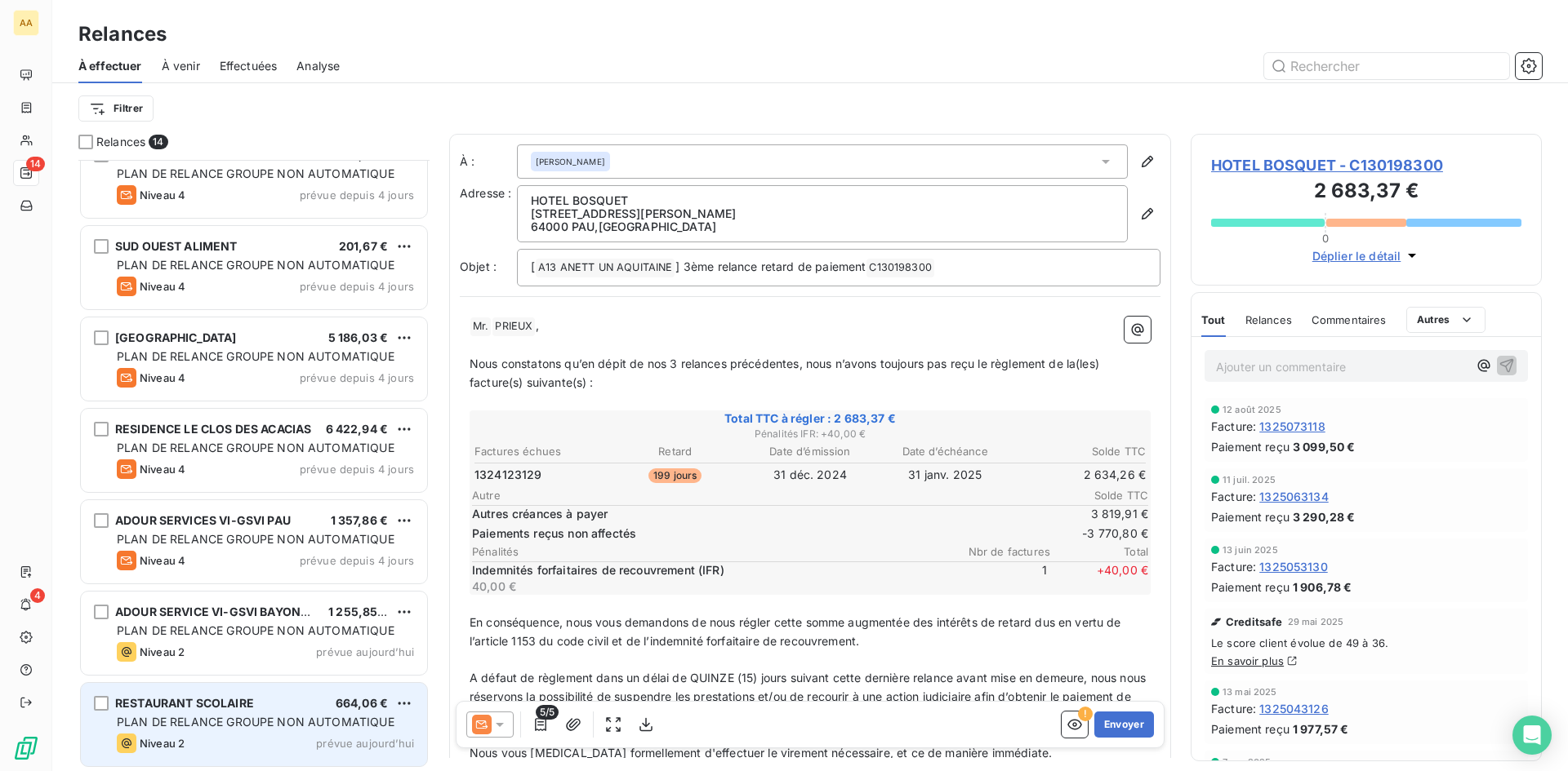
click at [230, 717] on span "PLAN DE RELANCE GROUPE NON AUTOMATIQUE" at bounding box center [256, 722] width 278 height 14
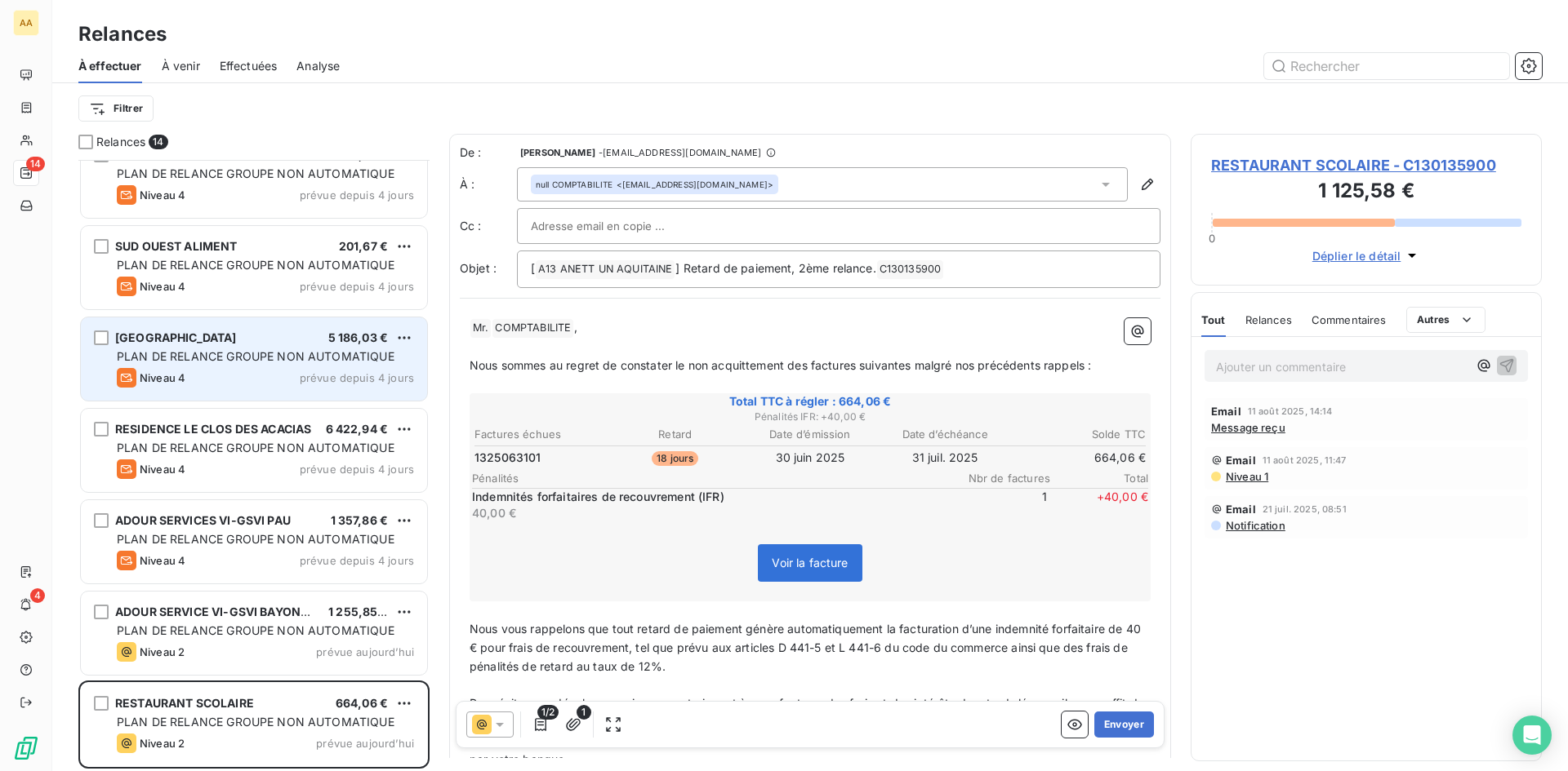
click at [288, 354] on span "PLAN DE RELANCE GROUPE NON AUTOMATIQUE" at bounding box center [256, 355] width 278 height 14
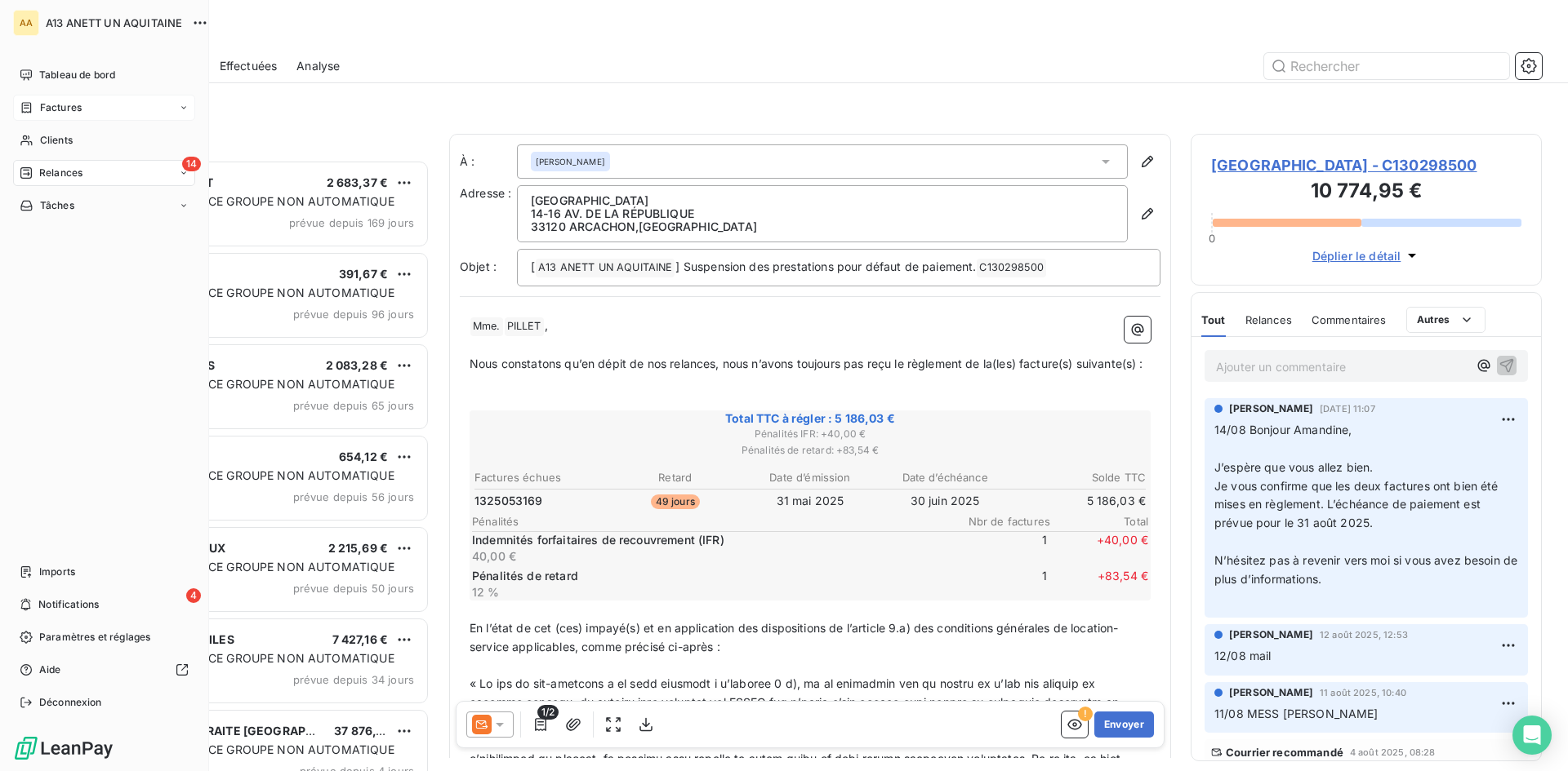
click at [43, 106] on span "Factures" at bounding box center [60, 107] width 42 height 15
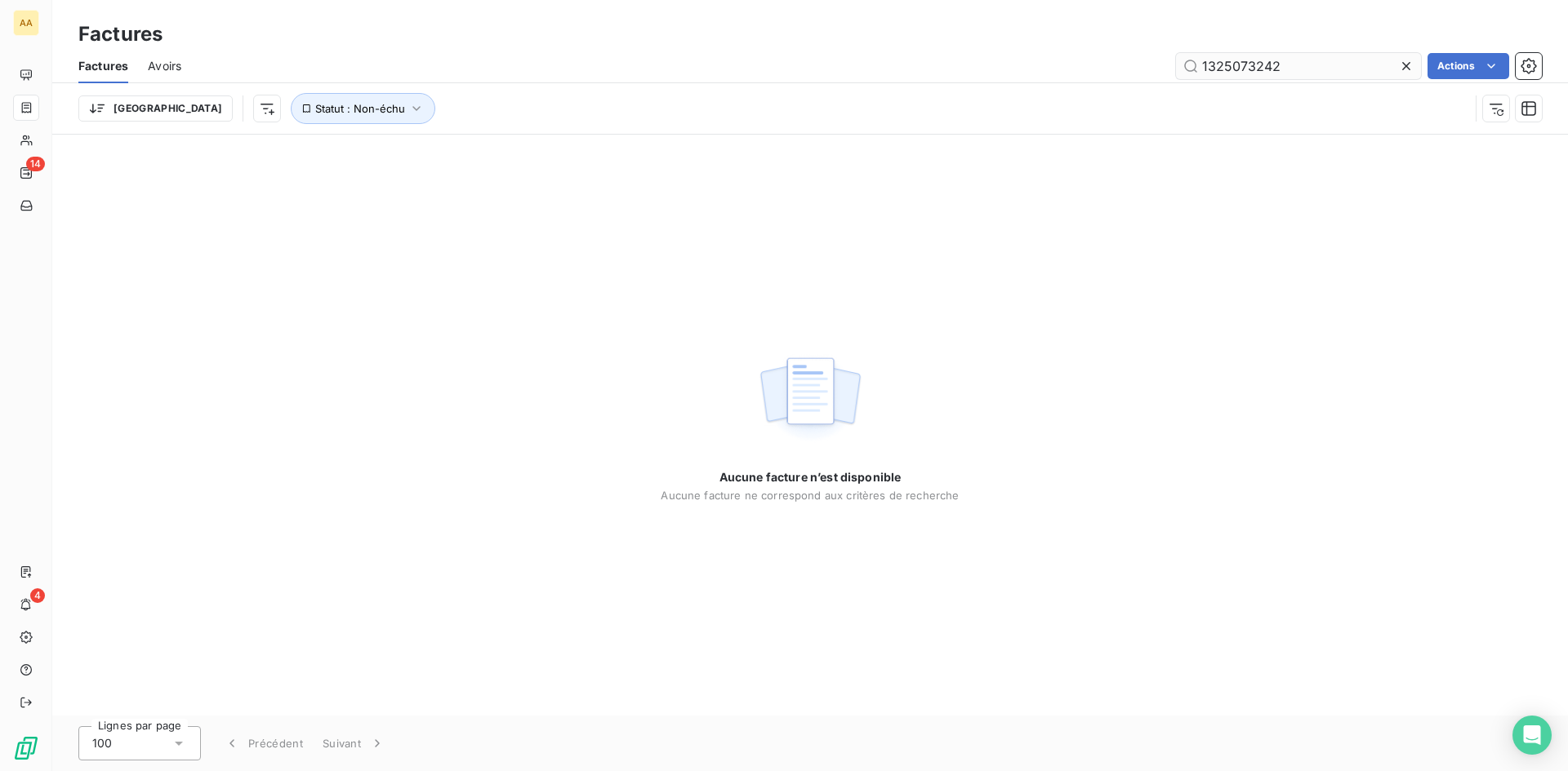
drag, startPoint x: 1303, startPoint y: 66, endPoint x: 1238, endPoint y: 70, distance: 65.1
click at [1238, 70] on input "1325073242" at bounding box center [1298, 66] width 245 height 26
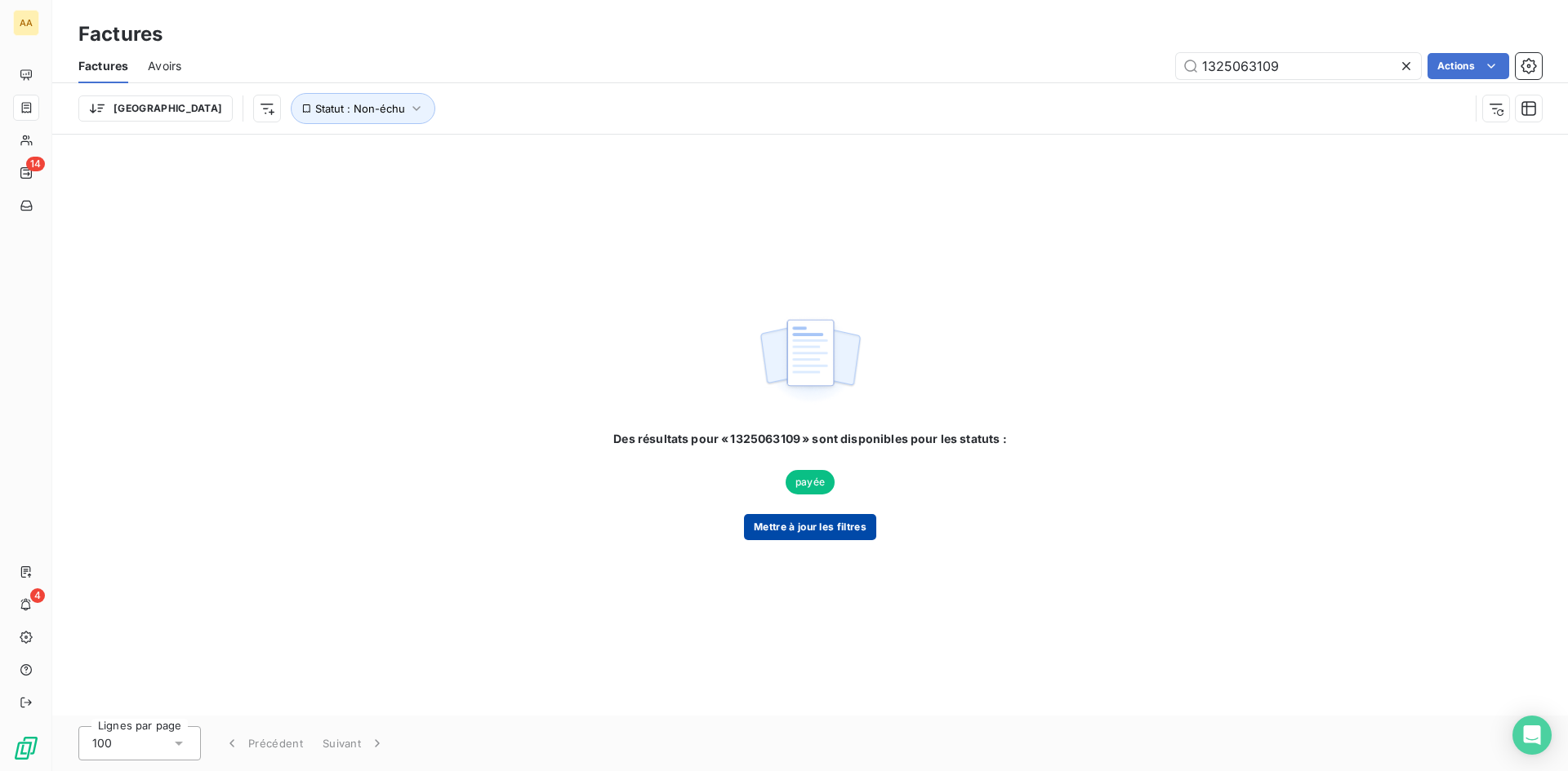
click at [836, 533] on button "Mettre à jour les filtres" at bounding box center [810, 528] width 132 height 26
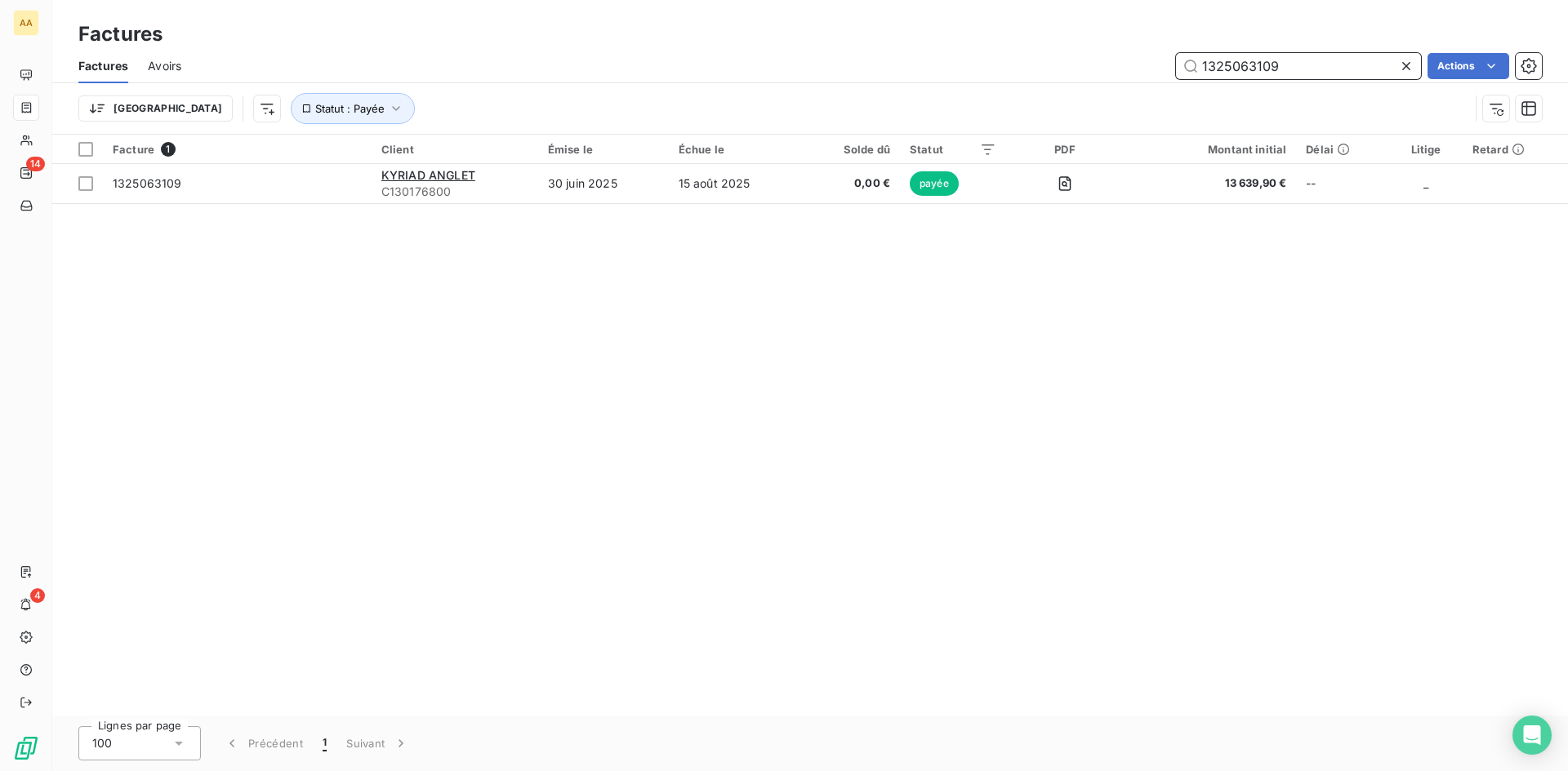
drag, startPoint x: 1305, startPoint y: 67, endPoint x: 1257, endPoint y: 68, distance: 48.0
click at [1257, 68] on input "1325063109" at bounding box center [1298, 66] width 245 height 26
drag, startPoint x: 1326, startPoint y: 71, endPoint x: 1140, endPoint y: 71, distance: 186.0
click at [1140, 71] on div "1325063042 Actions" at bounding box center [872, 66] width 1341 height 26
type input "9021"
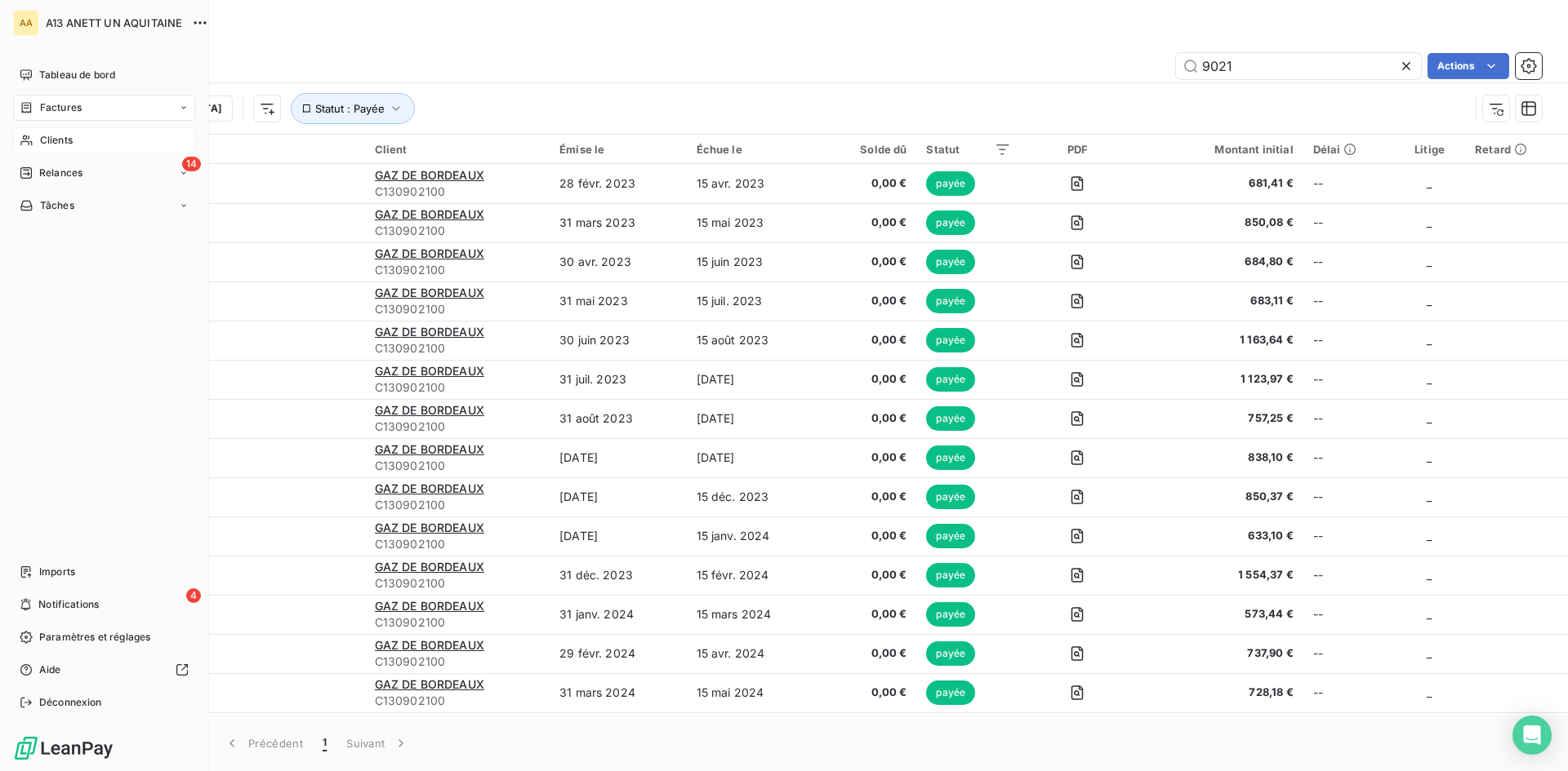
click at [46, 139] on span "Clients" at bounding box center [56, 141] width 32 height 15
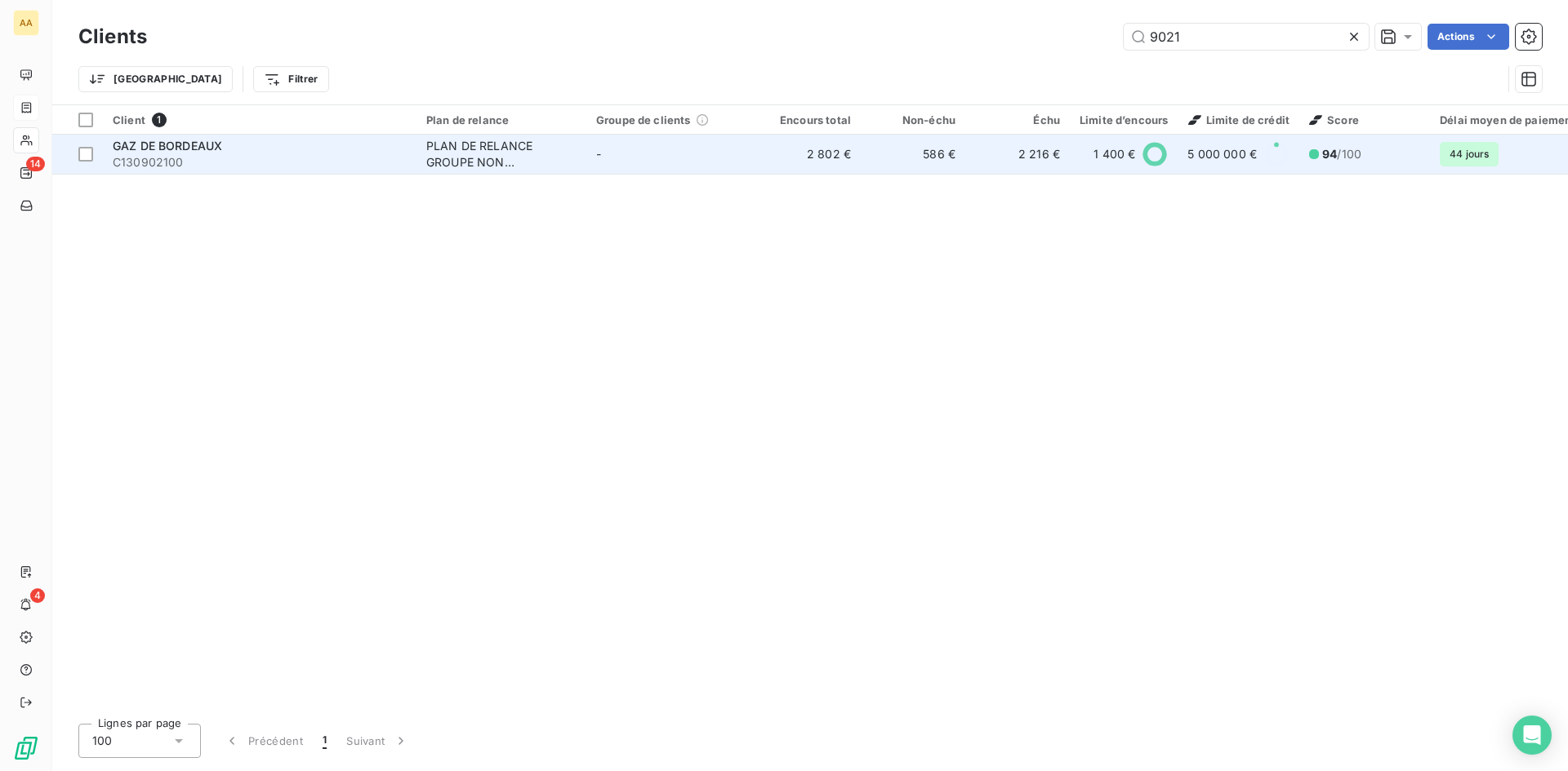
type input "9021"
click at [483, 151] on div "PLAN DE RELANCE GROUPE NON AUTOMATIQUE" at bounding box center [501, 154] width 150 height 32
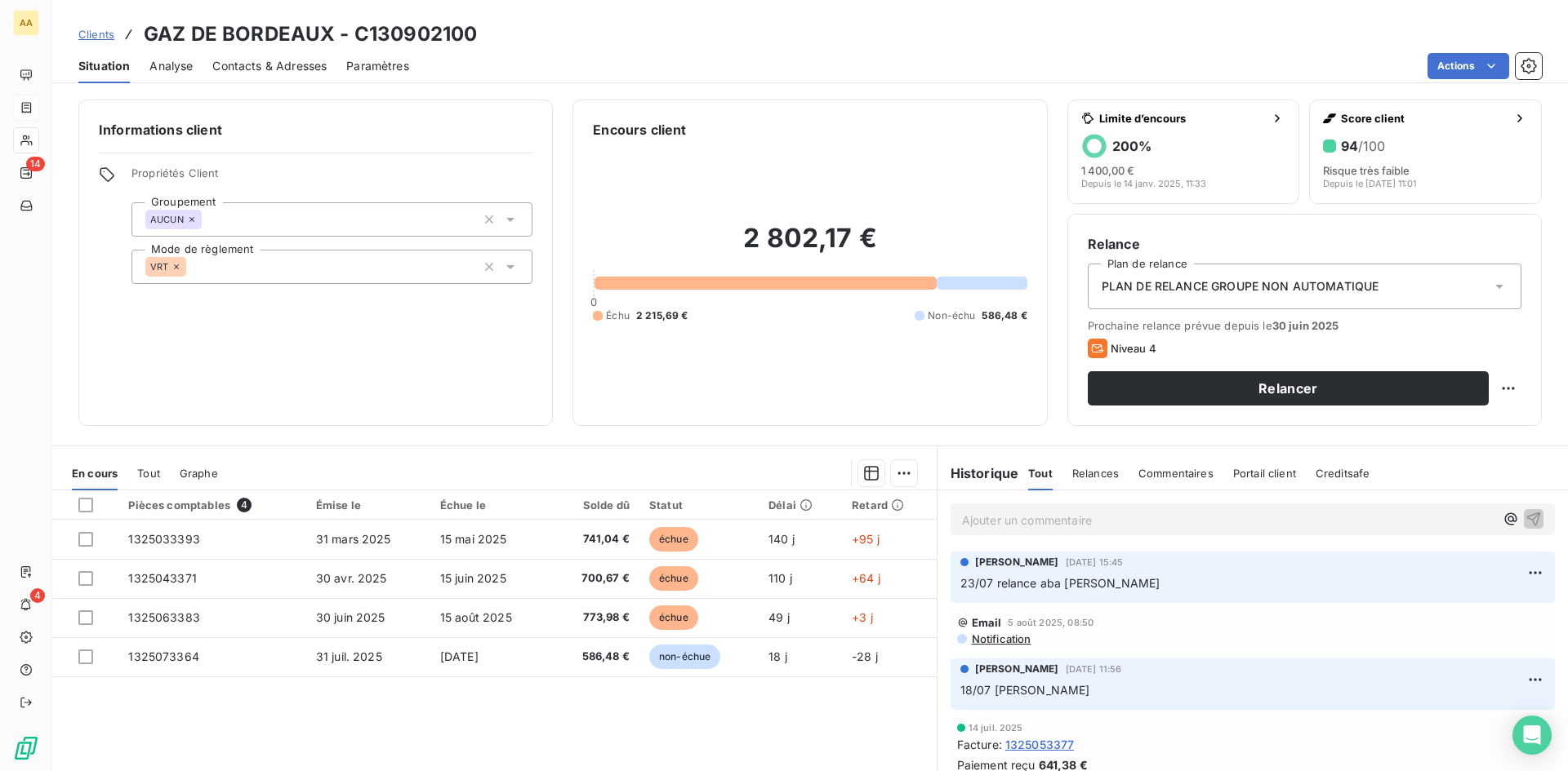
click at [1143, 515] on p "Ajouter un commentaire ﻿" at bounding box center [1228, 520] width 533 height 20
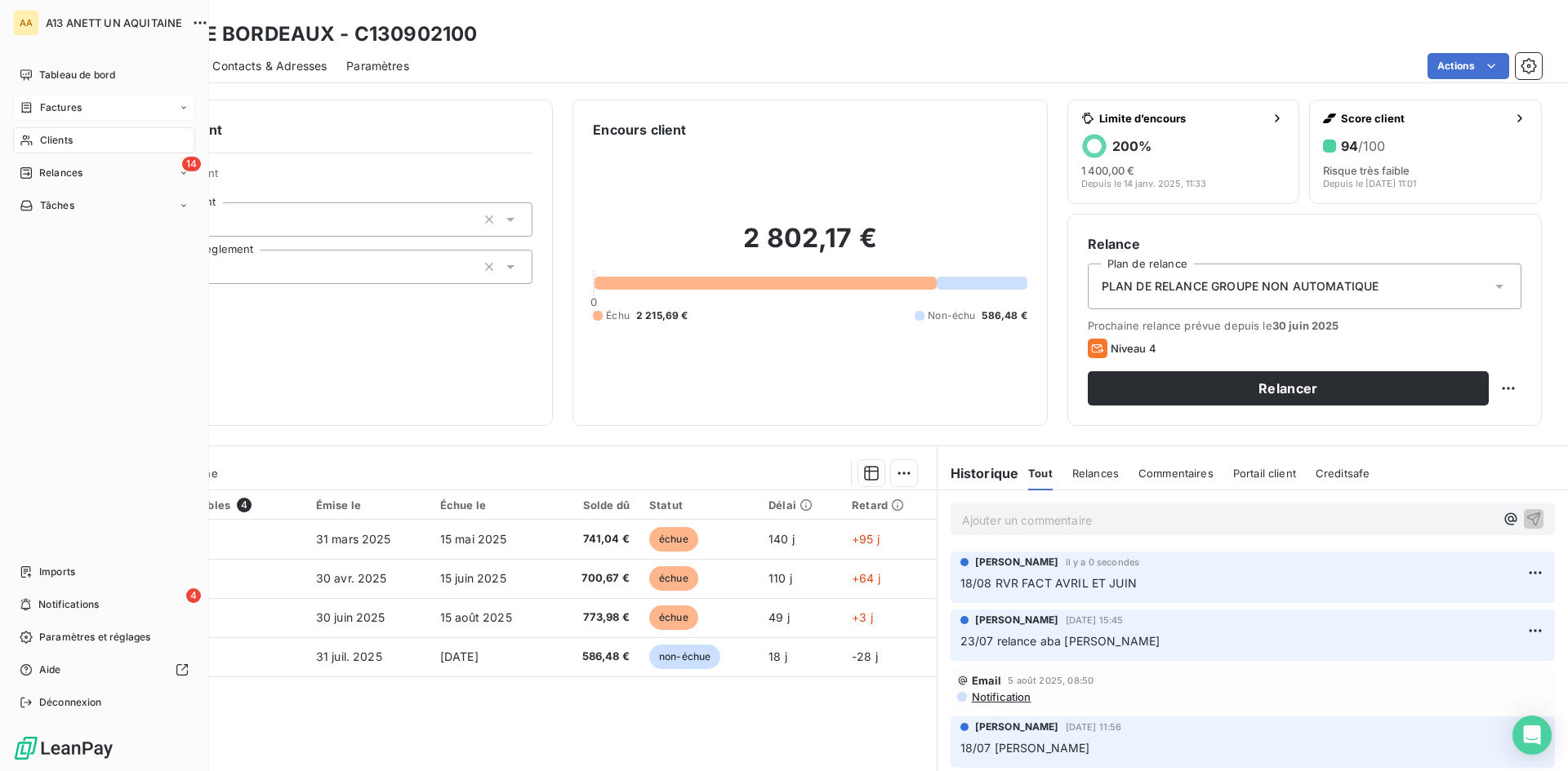
click at [55, 134] on span "Clients" at bounding box center [56, 141] width 32 height 15
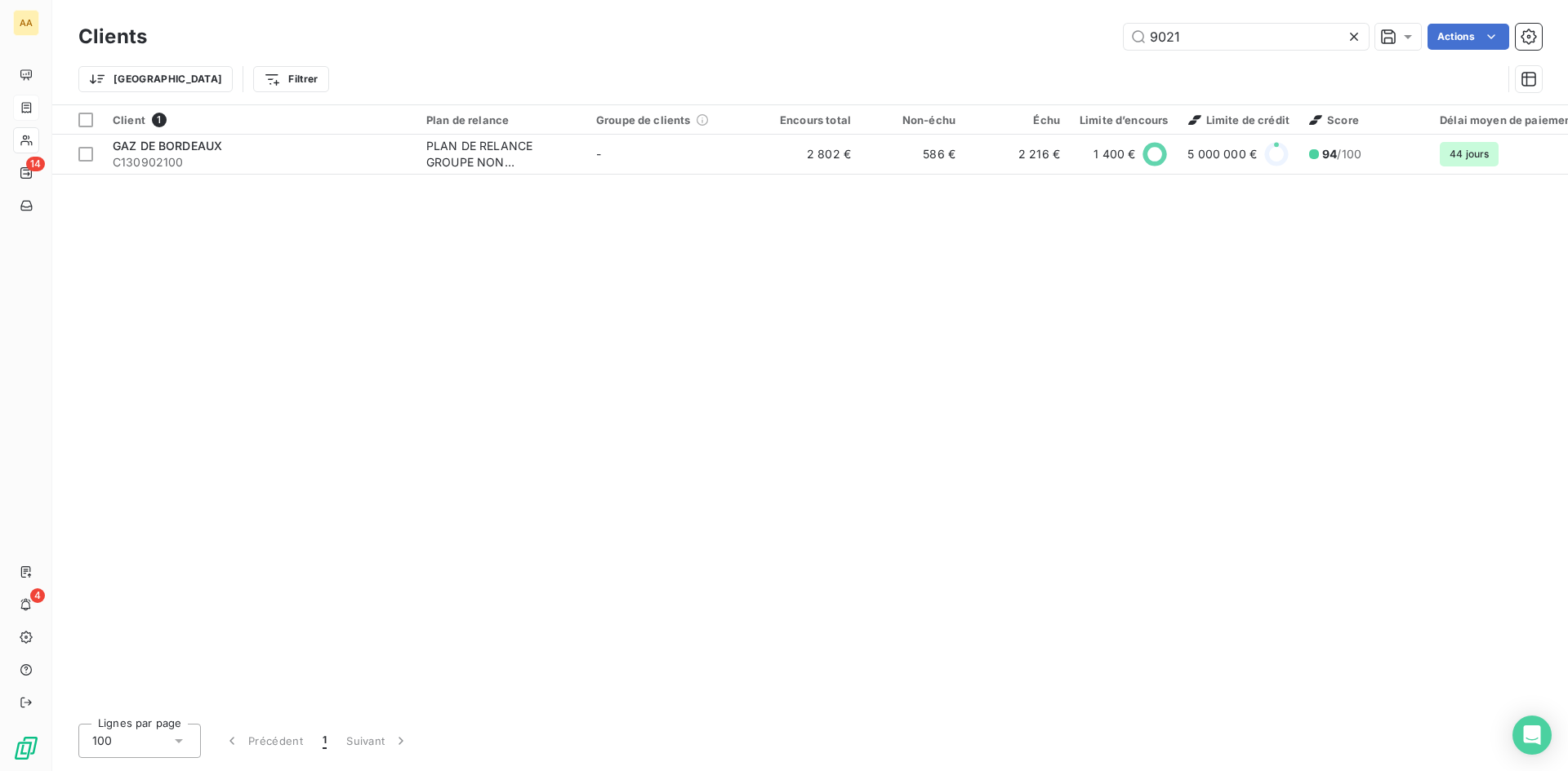
drag, startPoint x: 1222, startPoint y: 43, endPoint x: 1110, endPoint y: 43, distance: 112.0
click at [1110, 43] on div "9021 Actions" at bounding box center [854, 37] width 1375 height 26
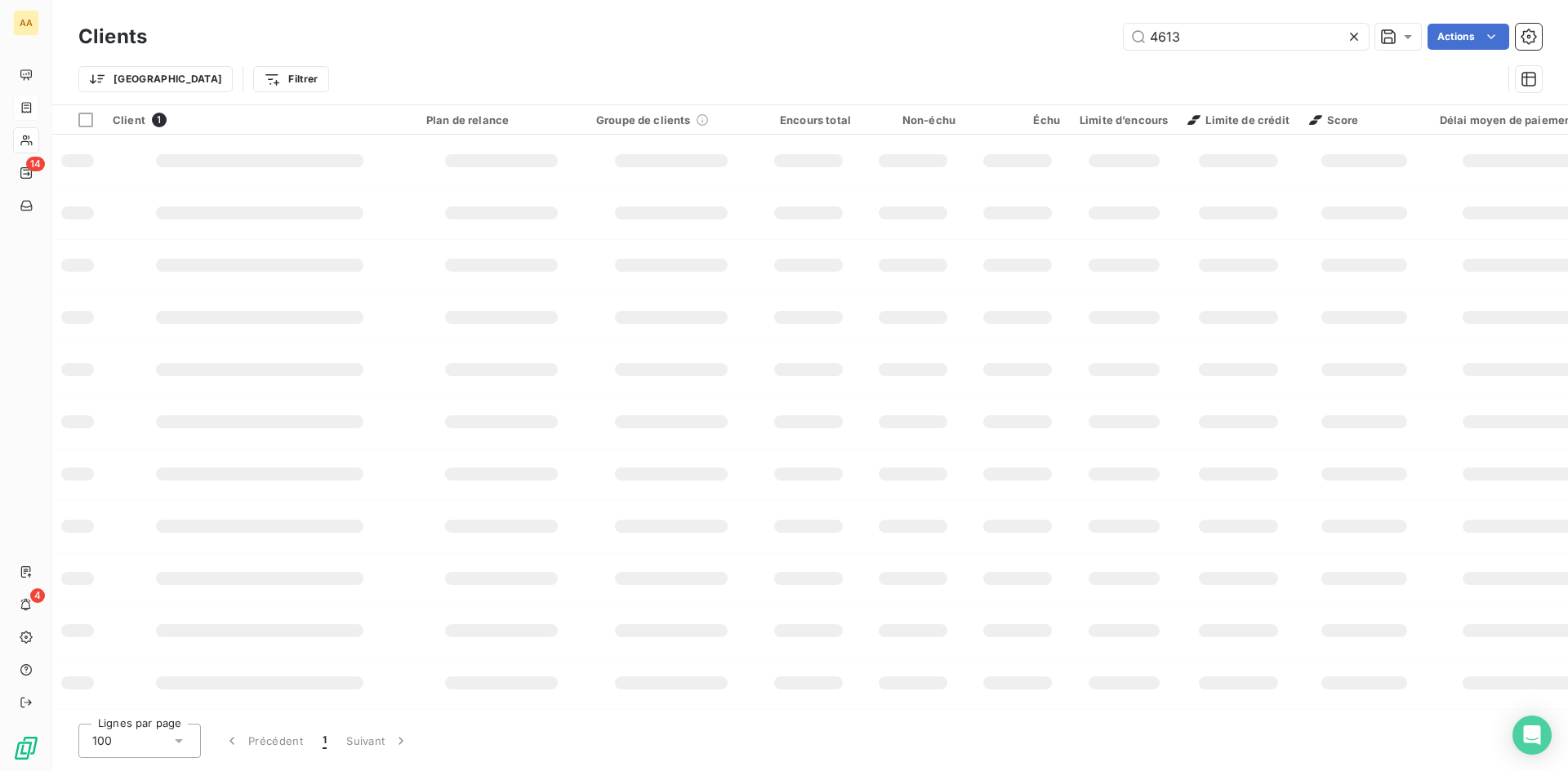
type input "4613"
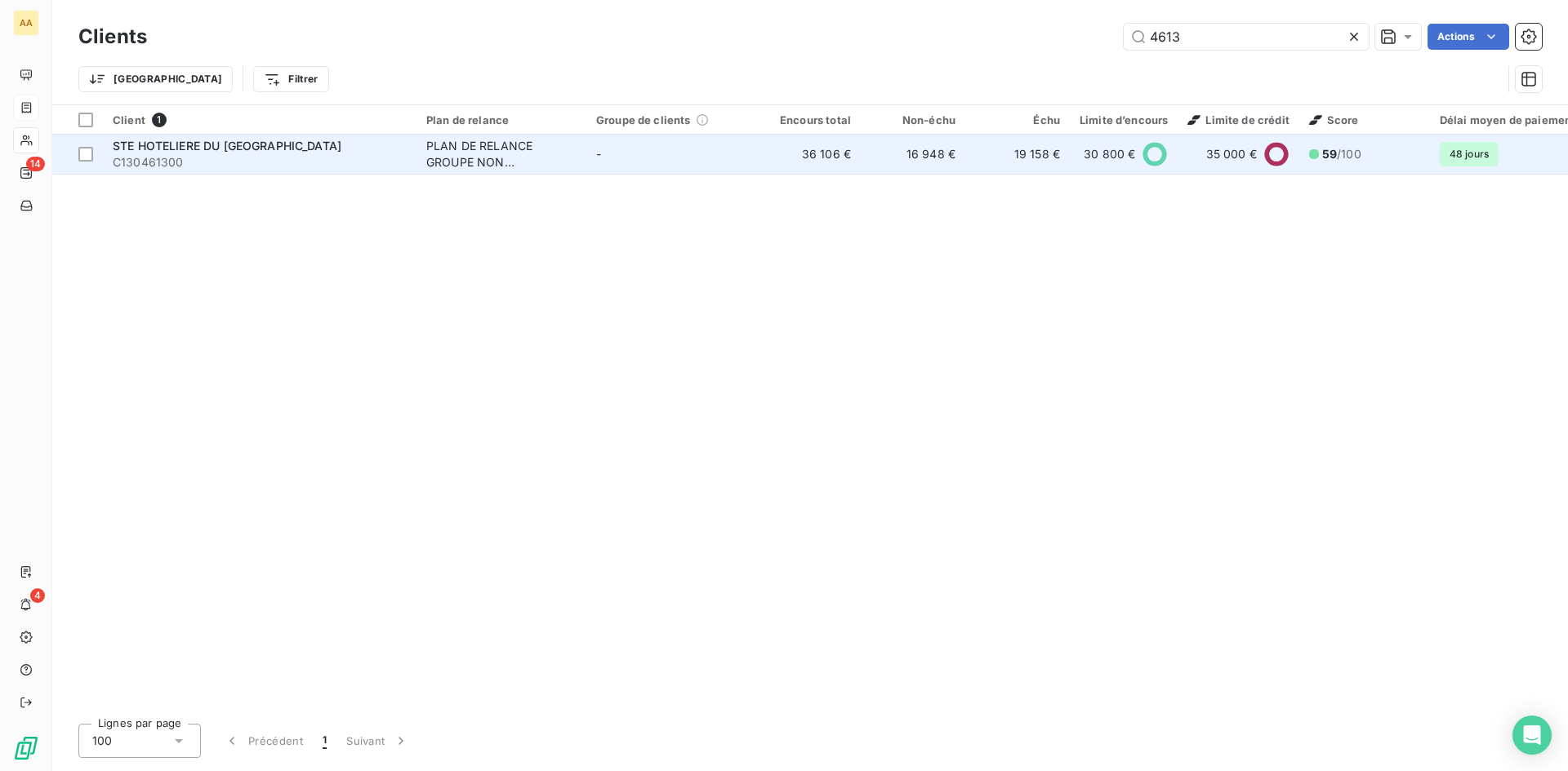
click at [473, 164] on div "PLAN DE RELANCE GROUPE NON AUTOMATIQUE" at bounding box center [501, 154] width 150 height 32
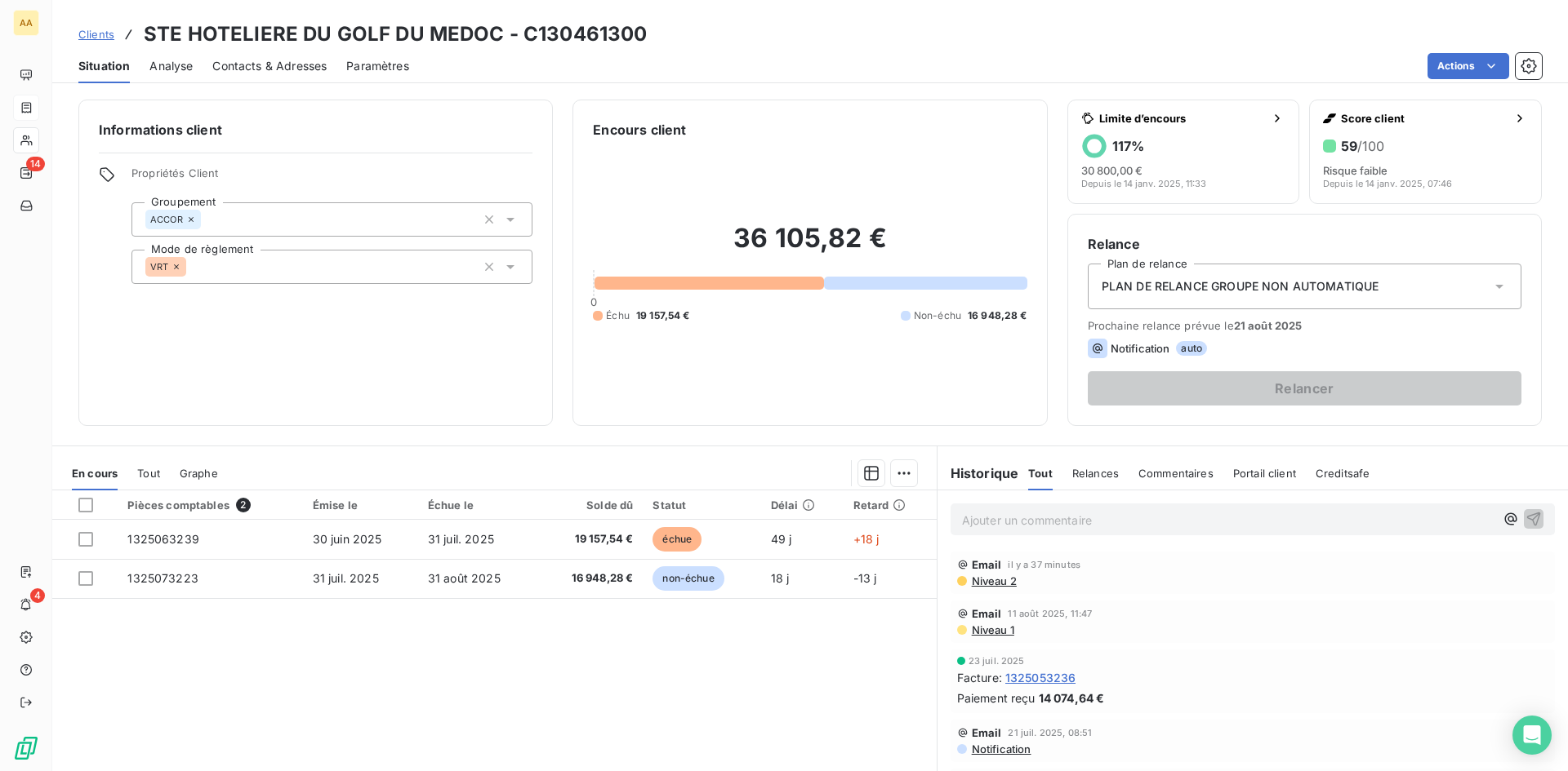
click at [1006, 525] on p "Ajouter un commentaire ﻿" at bounding box center [1228, 520] width 533 height 20
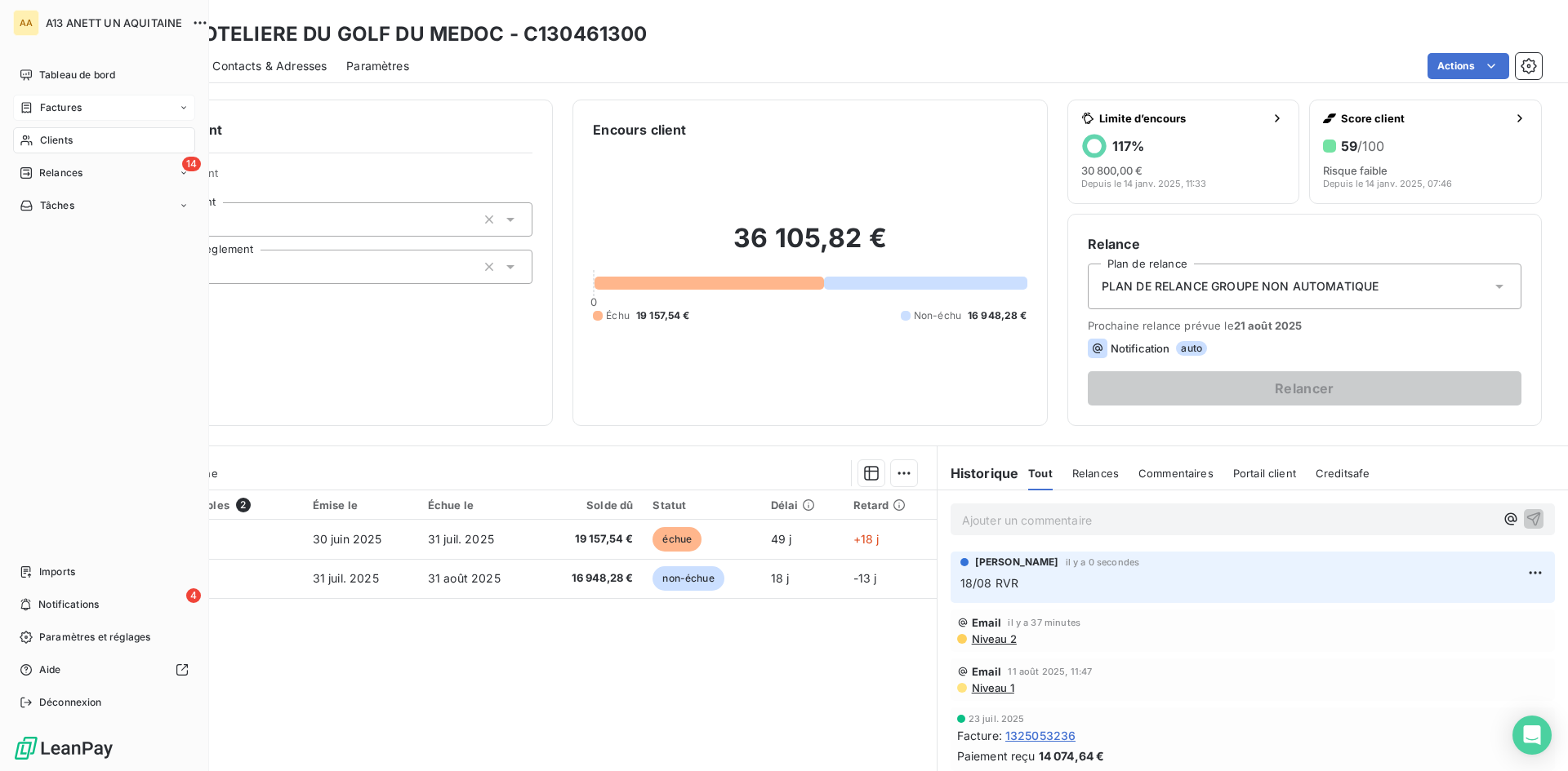
click at [38, 112] on div "Factures" at bounding box center [50, 107] width 62 height 15
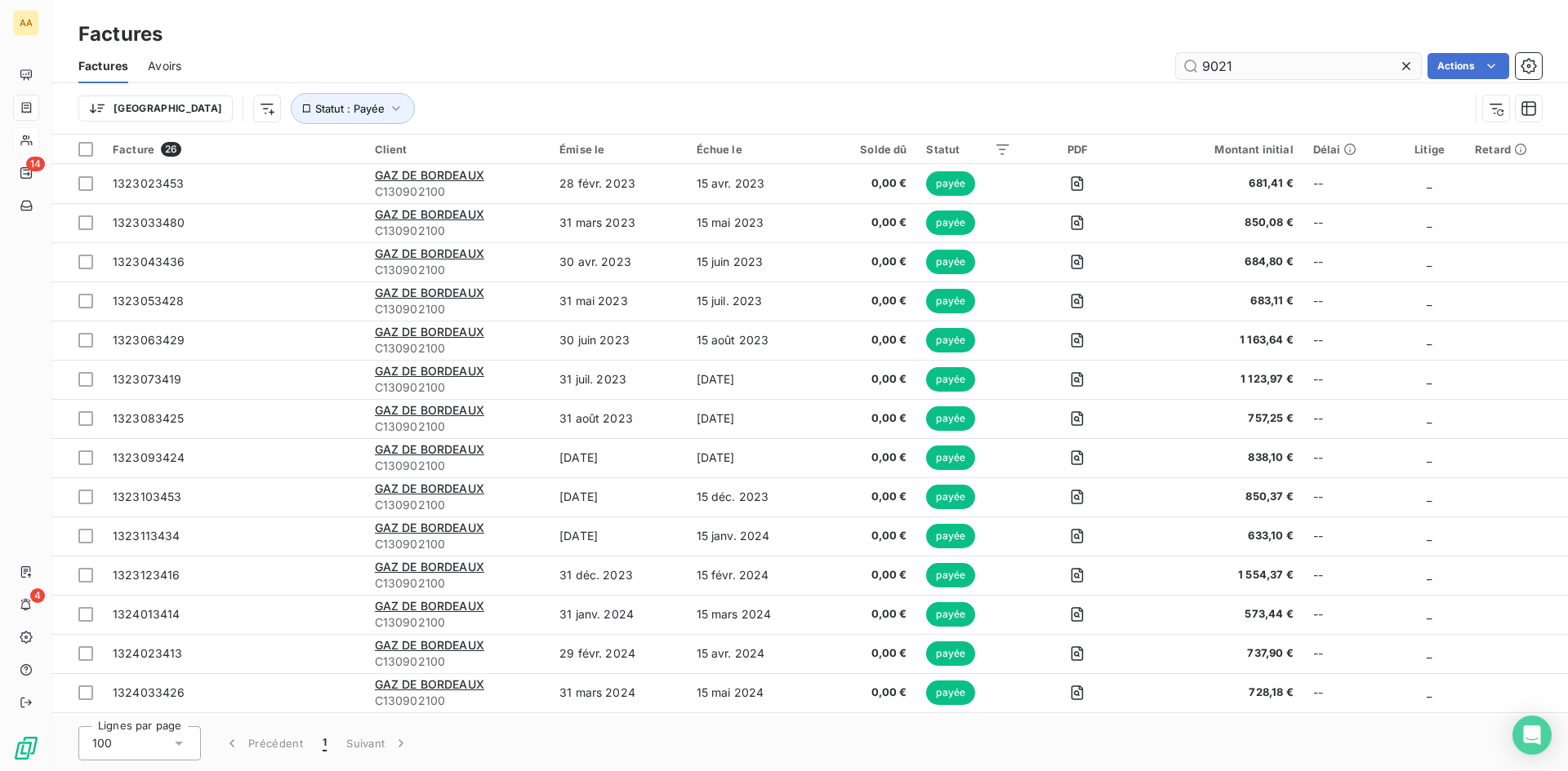
drag, startPoint x: 1232, startPoint y: 60, endPoint x: 1195, endPoint y: 61, distance: 37.0
click at [1195, 61] on input "9021" at bounding box center [1298, 66] width 245 height 26
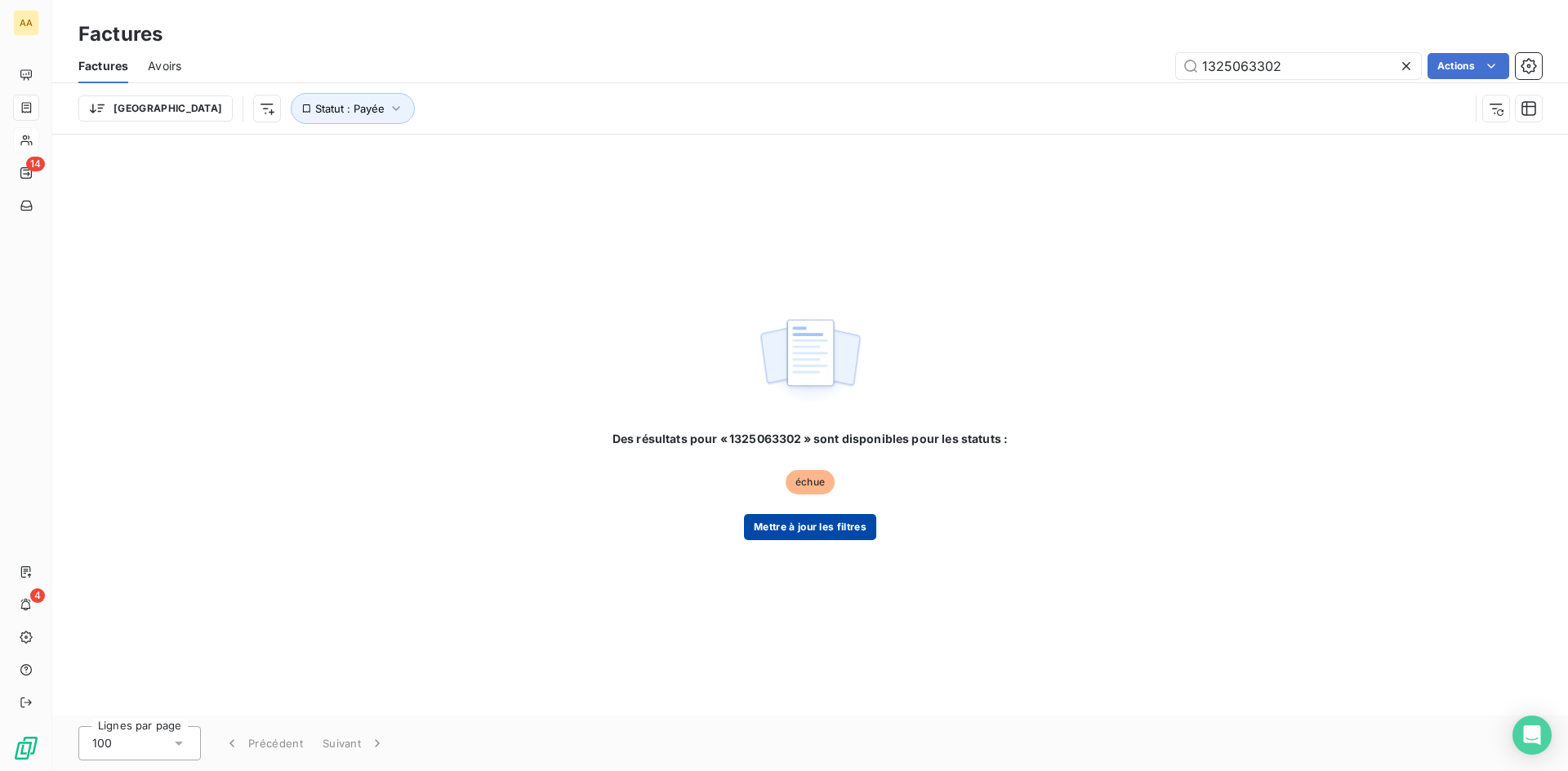
type input "1325063302"
click at [827, 532] on button "Mettre à jour les filtres" at bounding box center [810, 528] width 132 height 26
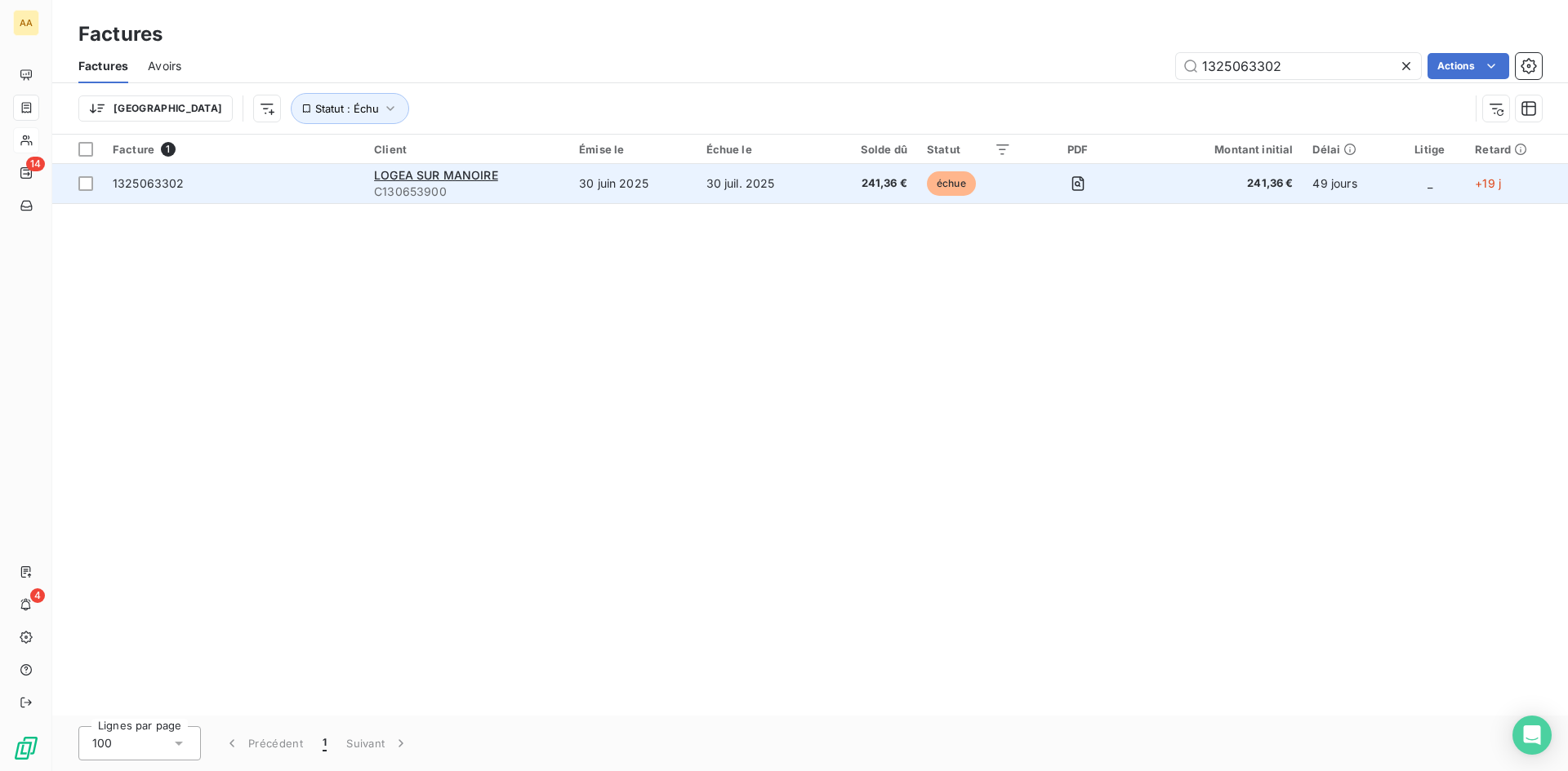
click at [432, 186] on span "C130653900" at bounding box center [467, 192] width 185 height 17
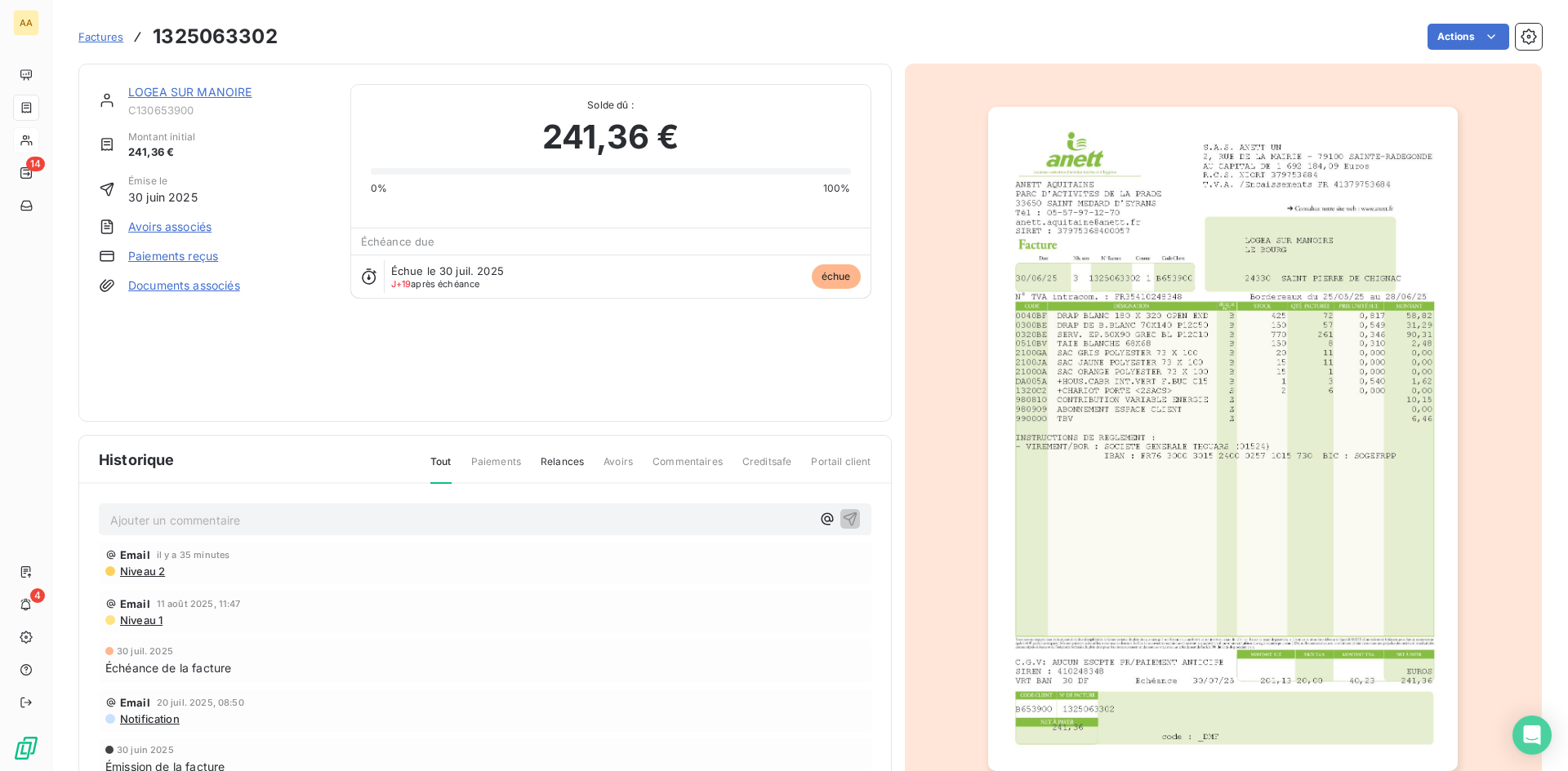
click at [180, 521] on p "Ajouter un commentaire ﻿" at bounding box center [460, 520] width 701 height 20
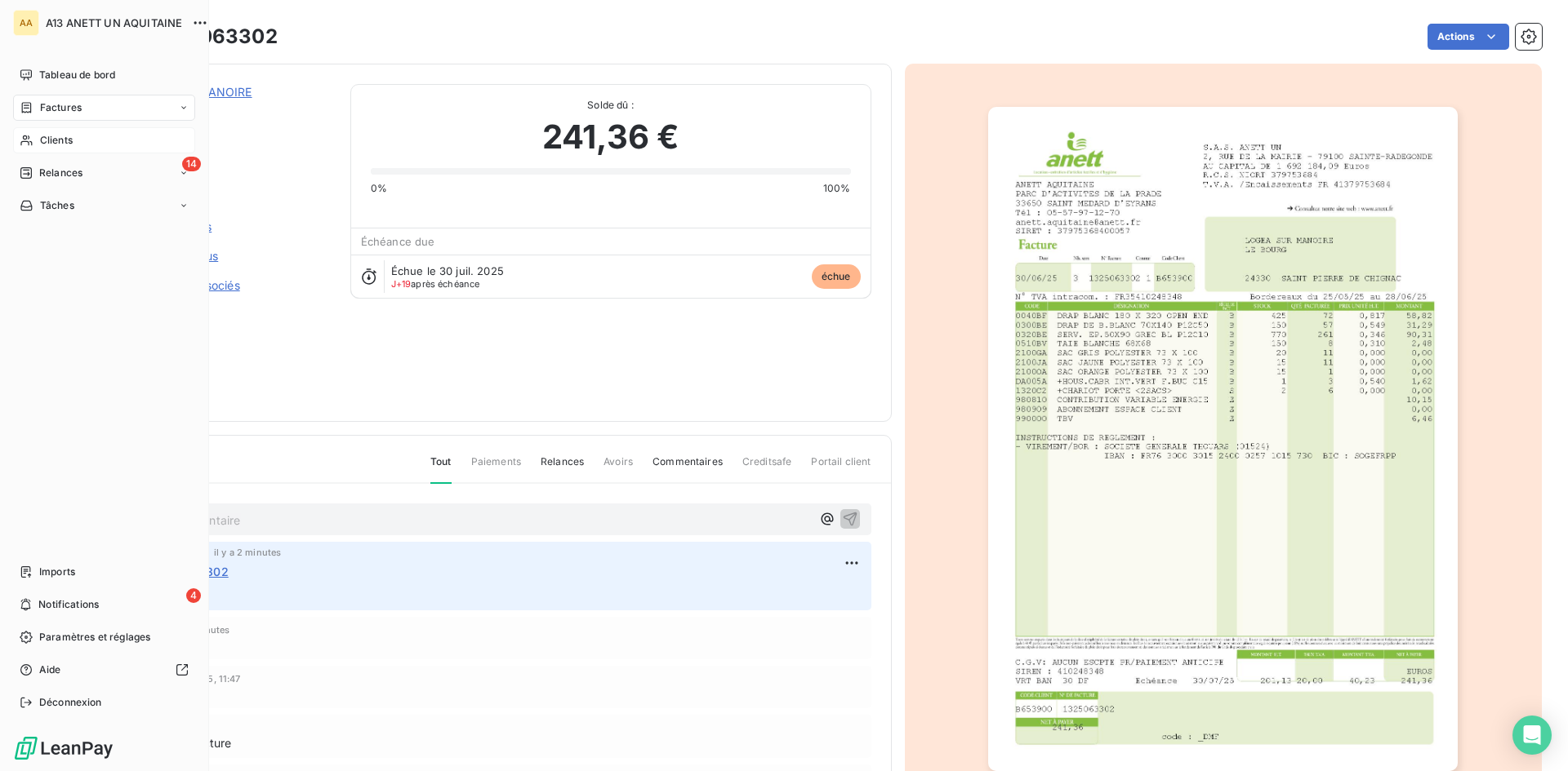
click at [45, 141] on span "Clients" at bounding box center [56, 141] width 32 height 15
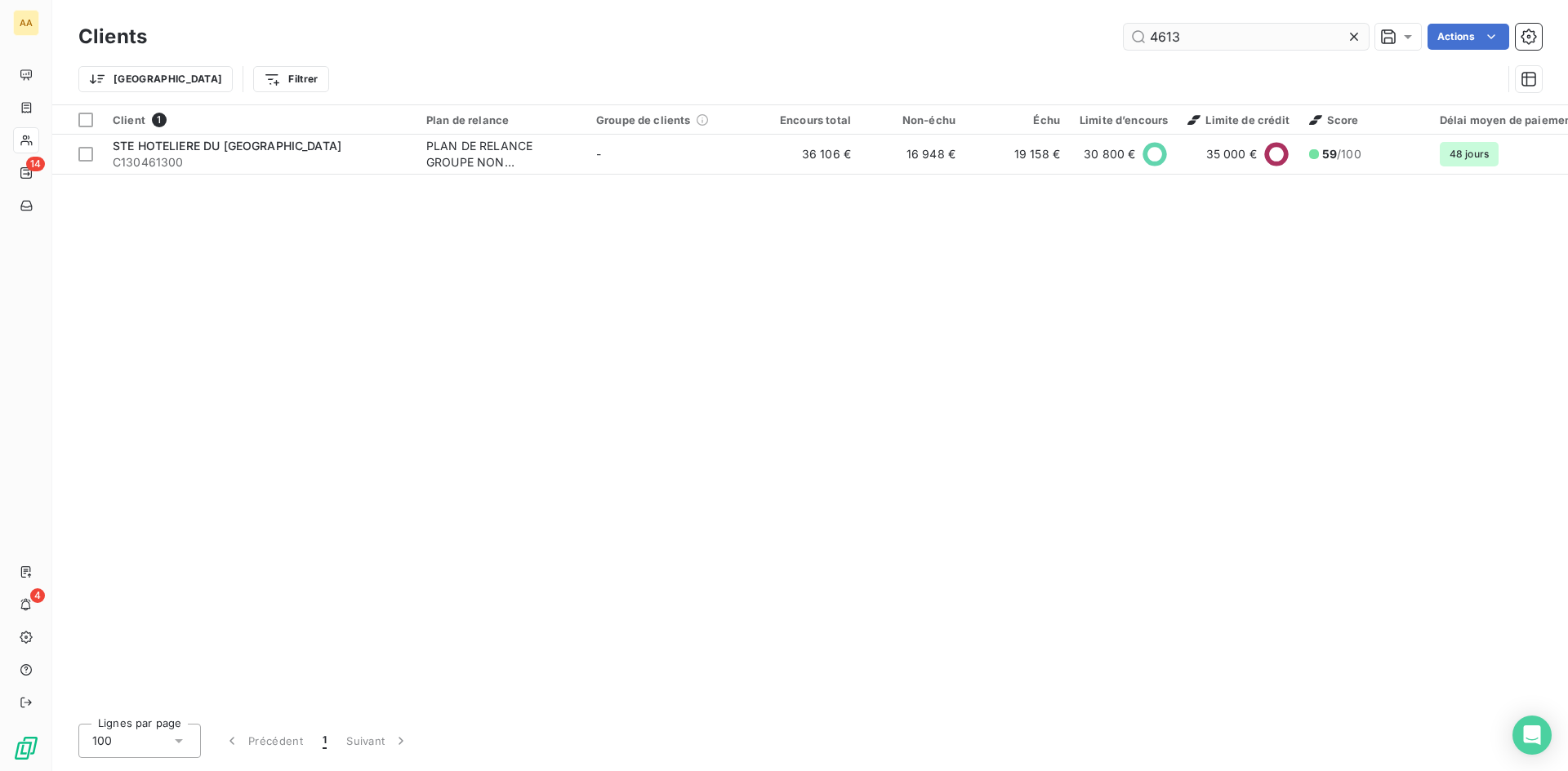
click at [1205, 39] on input "4613" at bounding box center [1247, 37] width 245 height 26
click at [1204, 39] on input "4613" at bounding box center [1247, 37] width 245 height 26
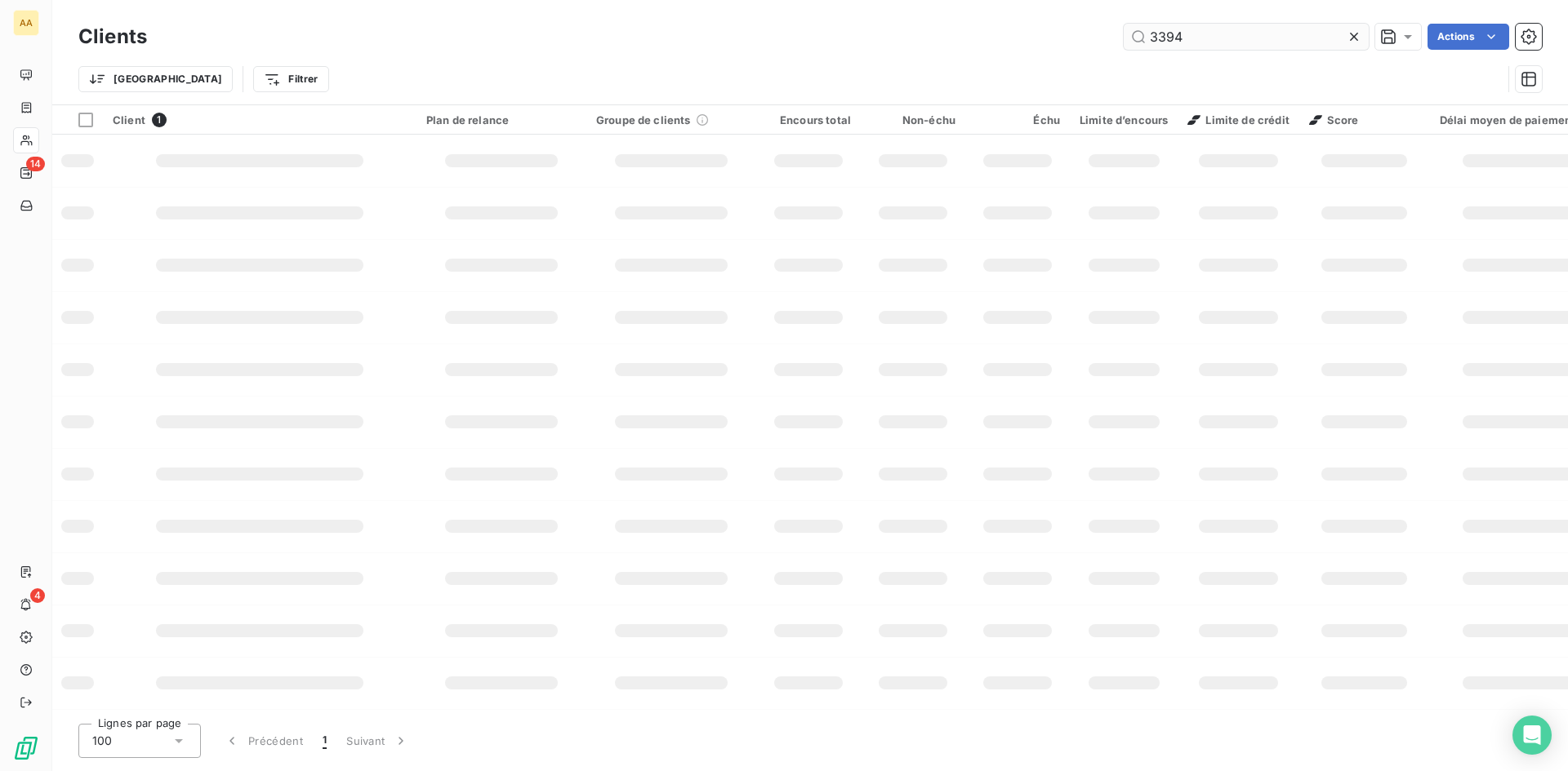
type input "3394"
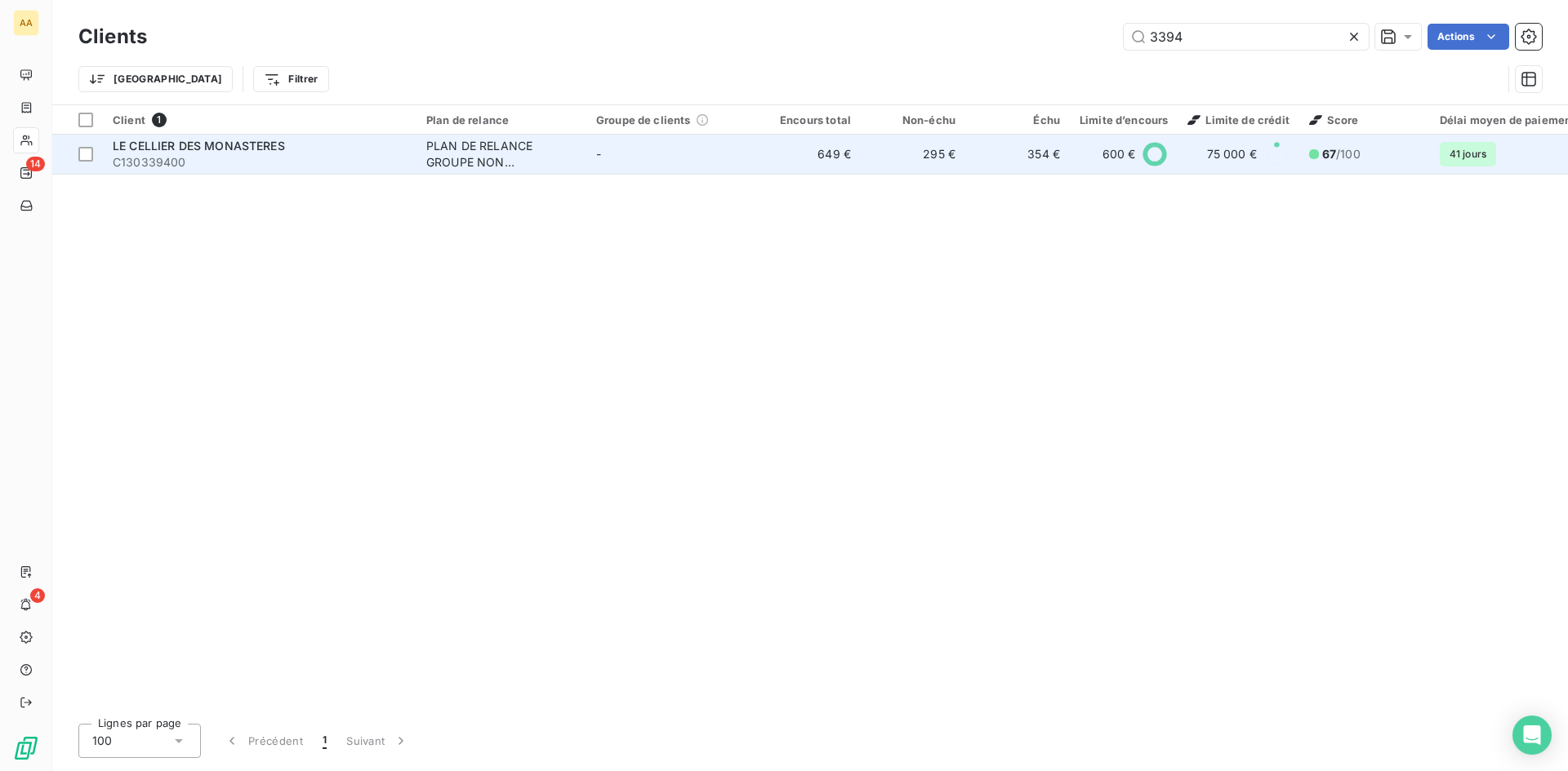
click at [438, 156] on div "PLAN DE RELANCE GROUPE NON AUTOMATIQUE" at bounding box center [501, 154] width 150 height 32
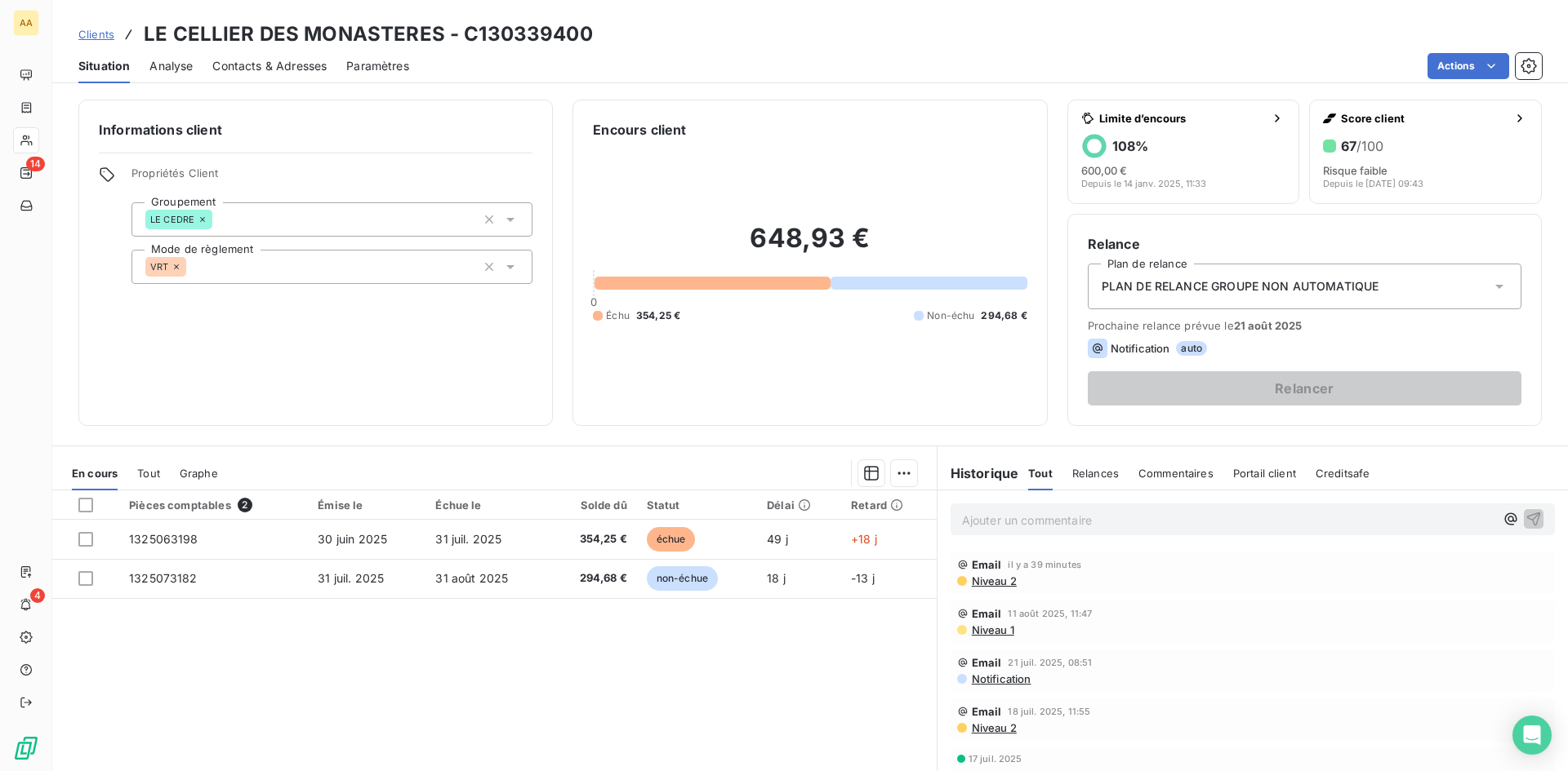
click at [979, 520] on p "Ajouter un commentaire ﻿" at bounding box center [1228, 520] width 533 height 20
